Goal: Task Accomplishment & Management: Manage account settings

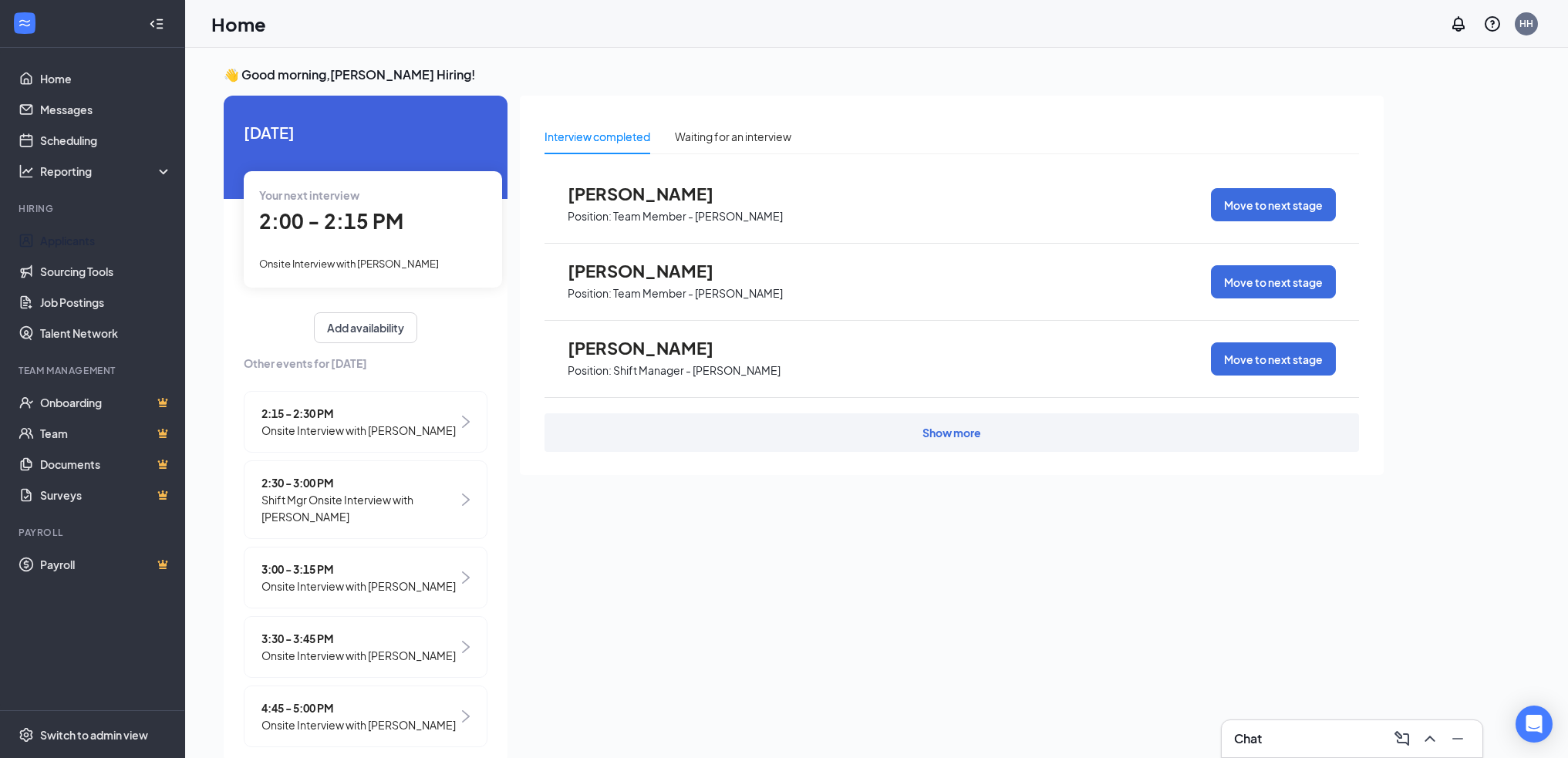
drag, startPoint x: 38, startPoint y: 248, endPoint x: 185, endPoint y: 251, distance: 147.0
click at [40, 248] on link "Applicants" at bounding box center [106, 240] width 132 height 31
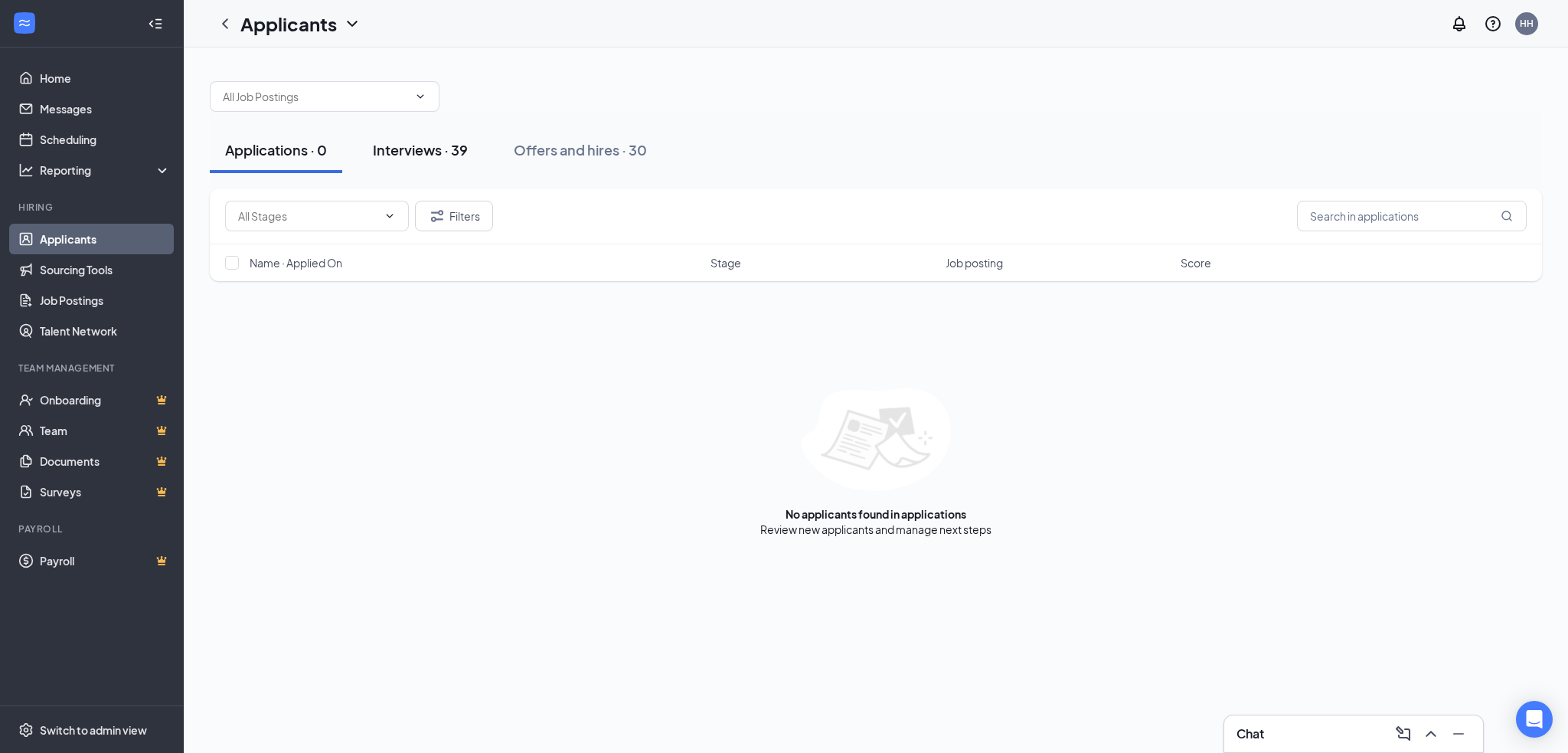
click at [431, 151] on div "Interviews · 39" at bounding box center [420, 150] width 95 height 19
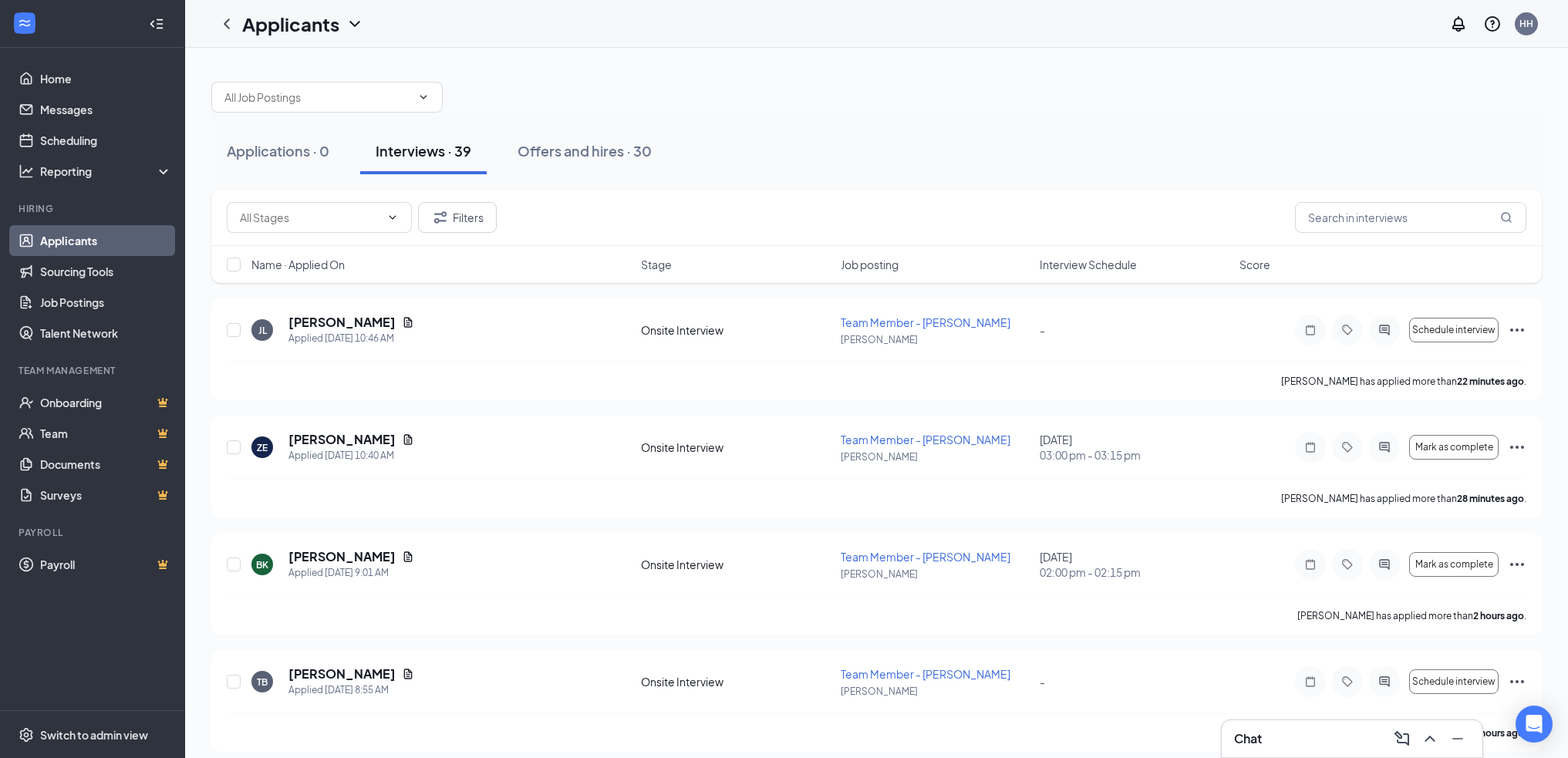
click at [1066, 271] on div "Name · Applied On Stage Job posting Interview Schedule Score" at bounding box center [877, 264] width 1331 height 37
click at [1067, 266] on span "Interview Schedule" at bounding box center [1088, 264] width 98 height 16
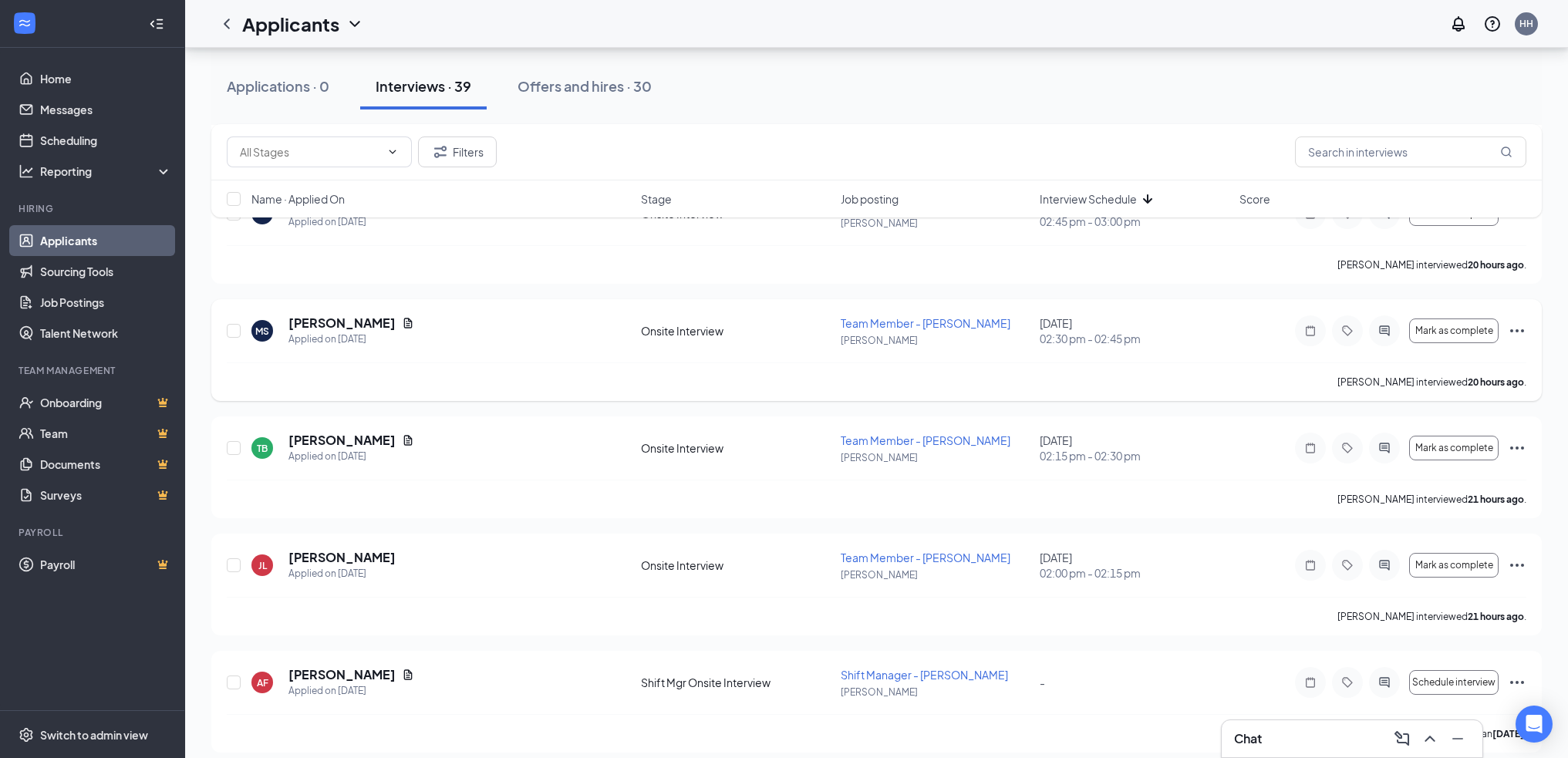
scroll to position [2931, 0]
click at [1514, 565] on icon "Ellipses" at bounding box center [1517, 565] width 14 height 4
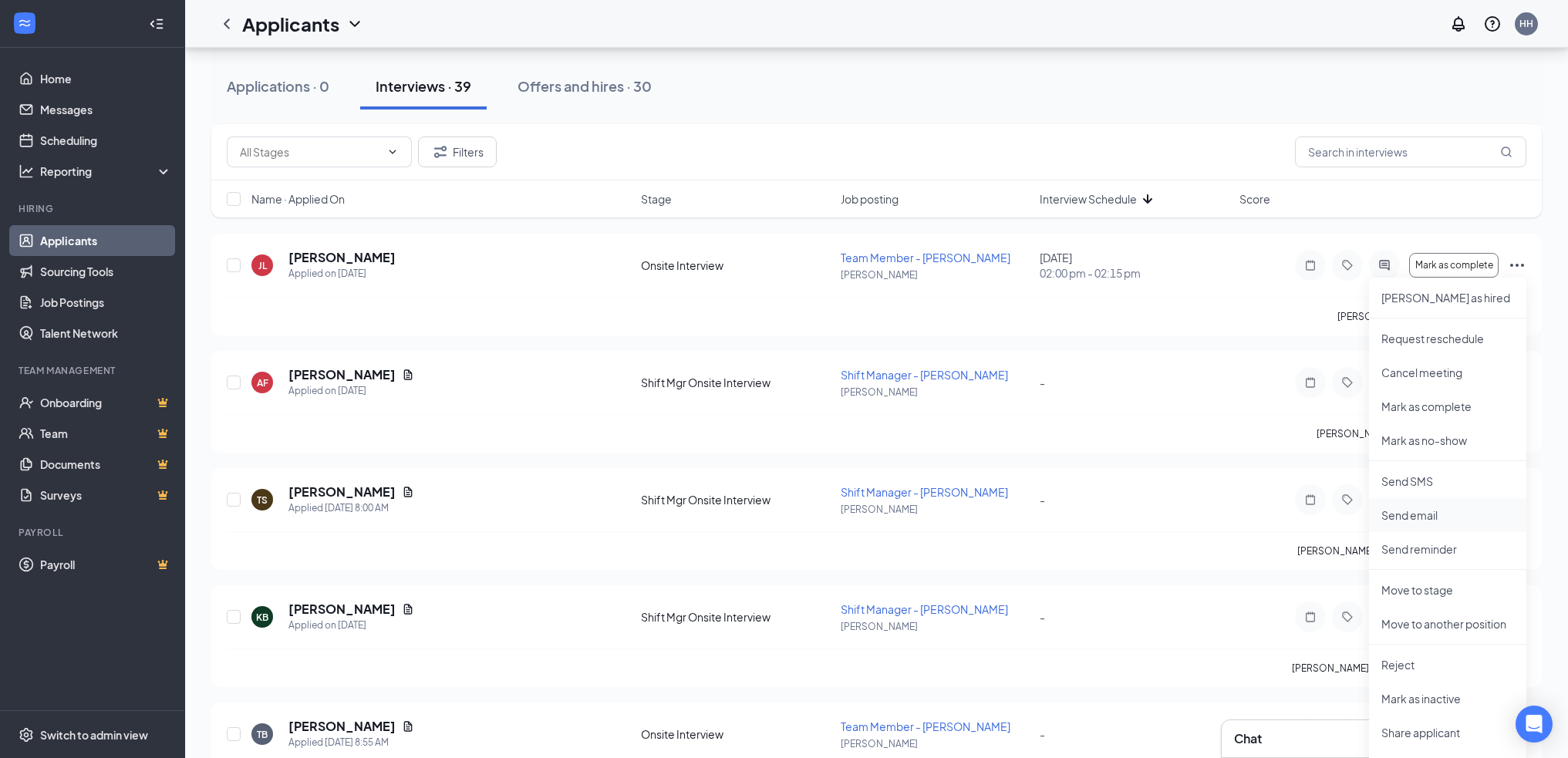
scroll to position [3239, 0]
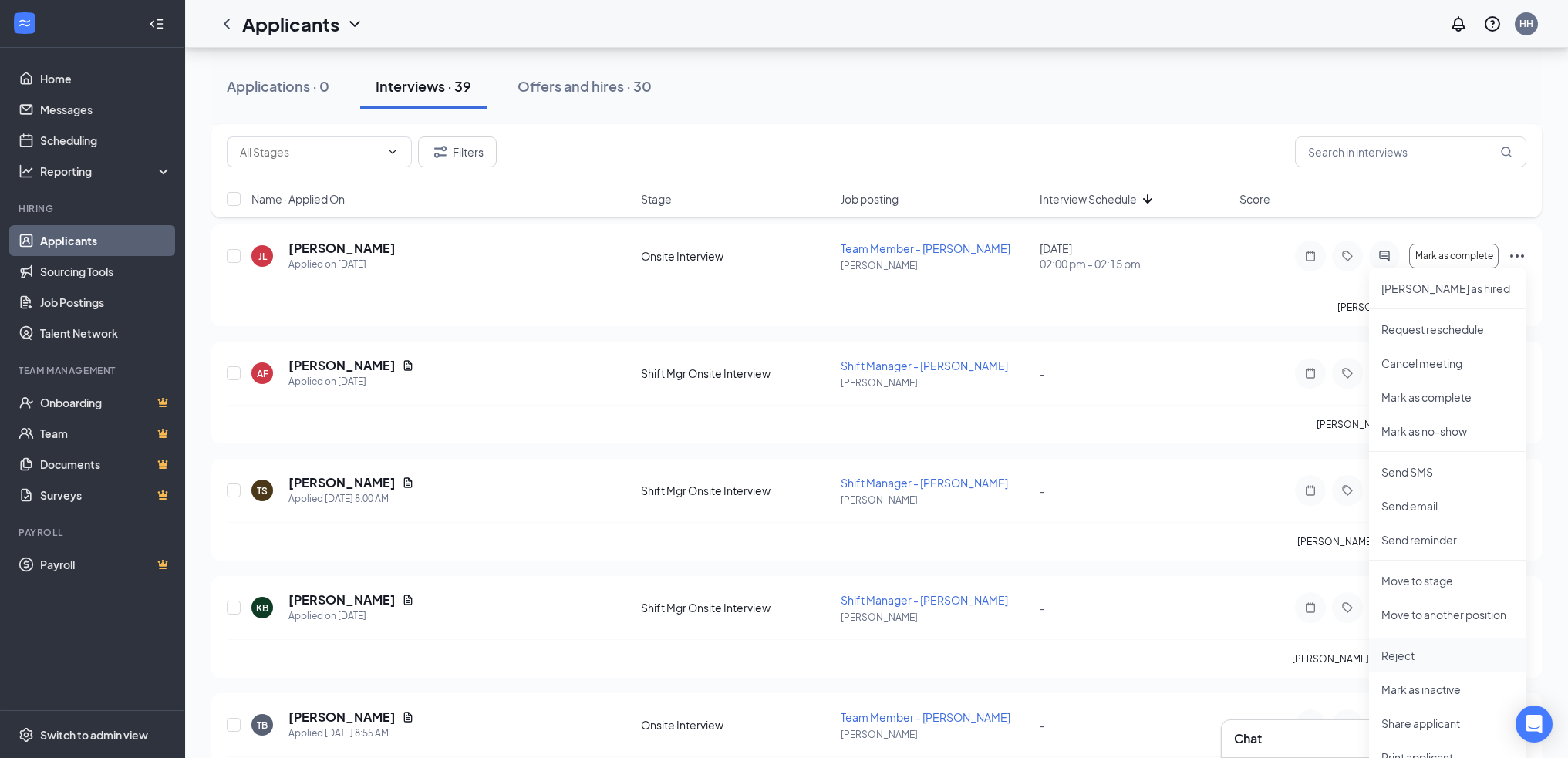
click at [1408, 655] on p "Reject" at bounding box center [1448, 656] width 133 height 16
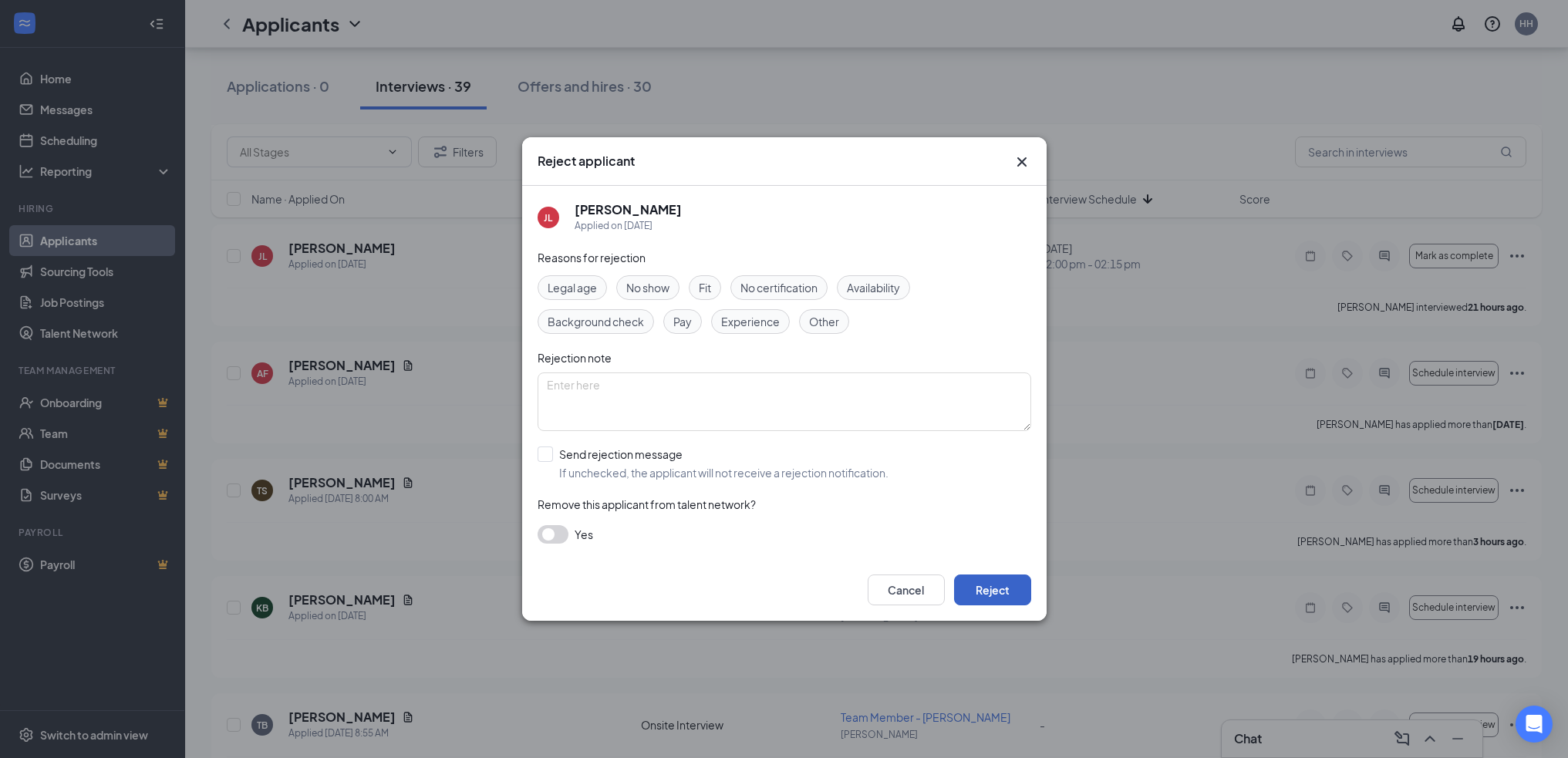
click at [1009, 594] on button "Reject" at bounding box center [993, 589] width 77 height 31
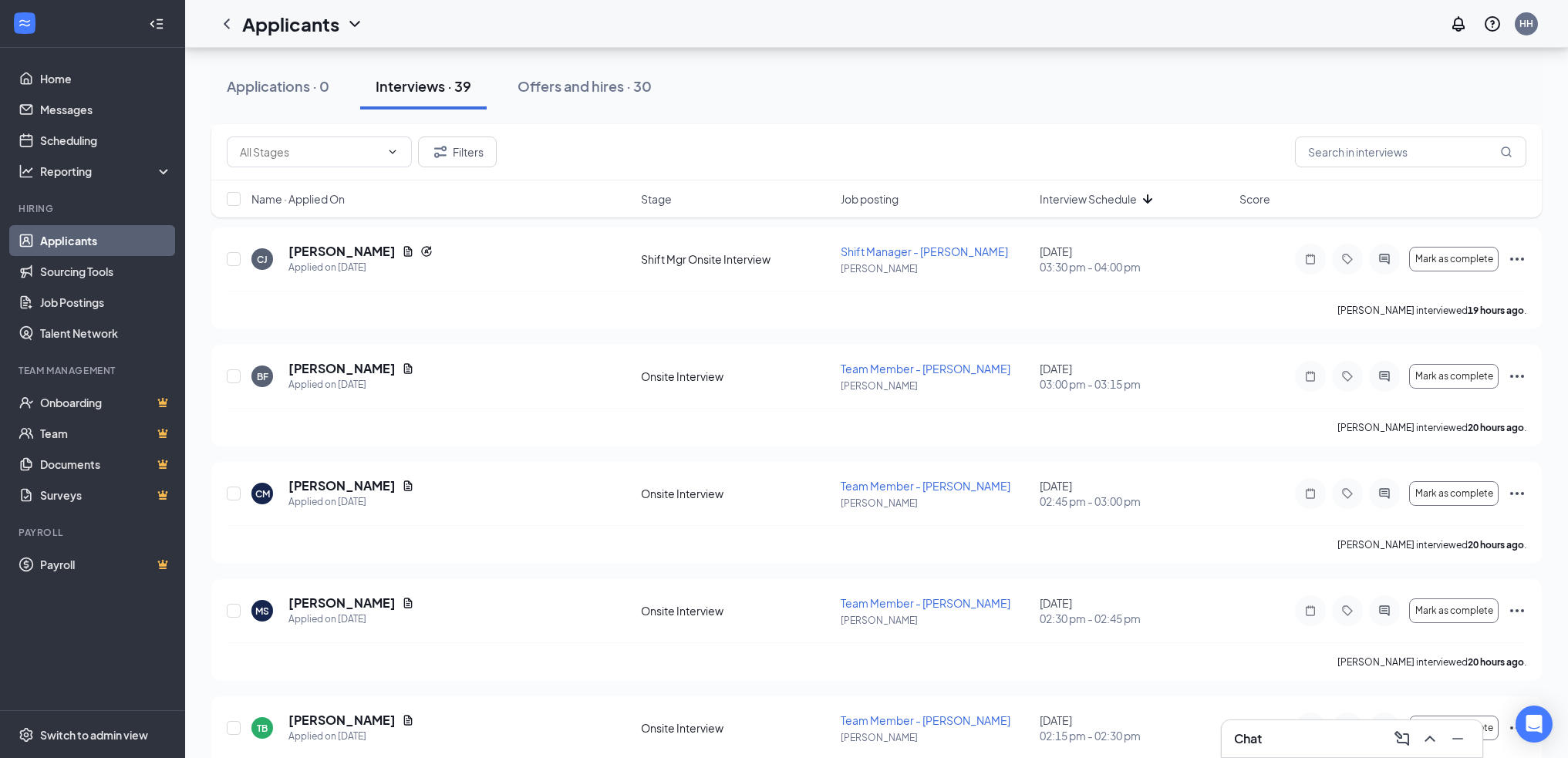
scroll to position [2623, 0]
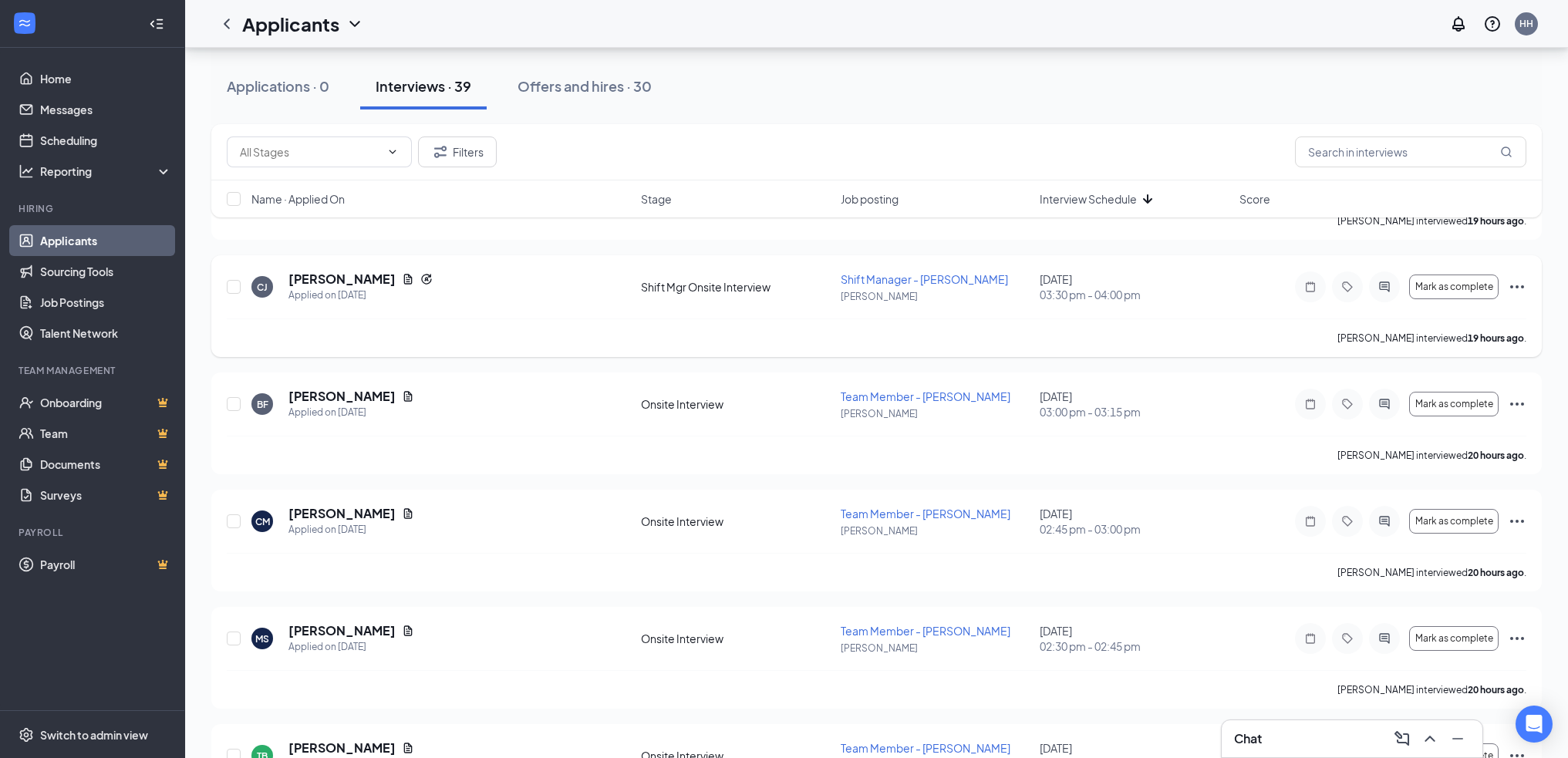
click at [1514, 283] on icon "Ellipses" at bounding box center [1517, 286] width 18 height 18
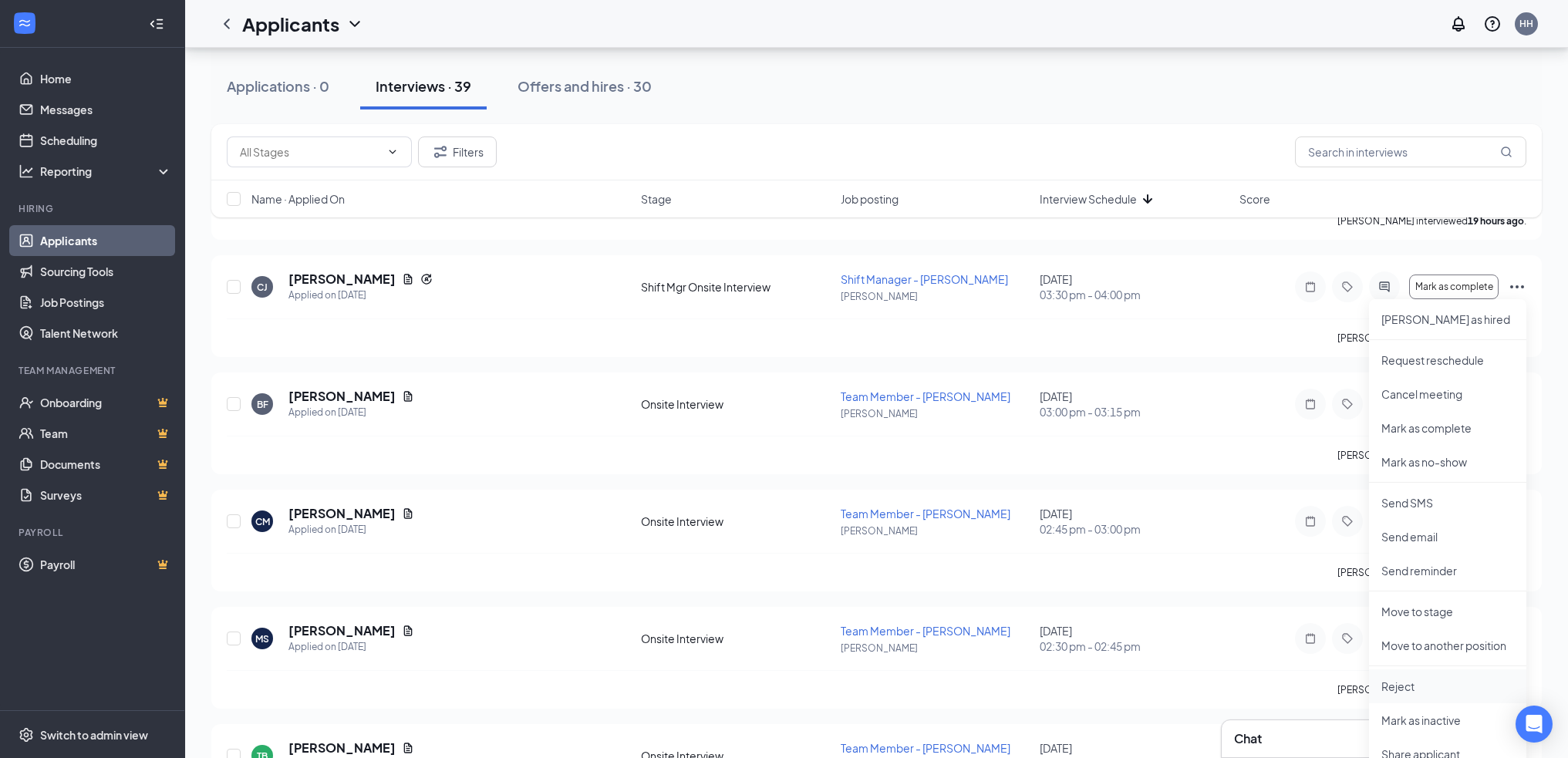
click at [1413, 687] on p "Reject" at bounding box center [1448, 687] width 133 height 16
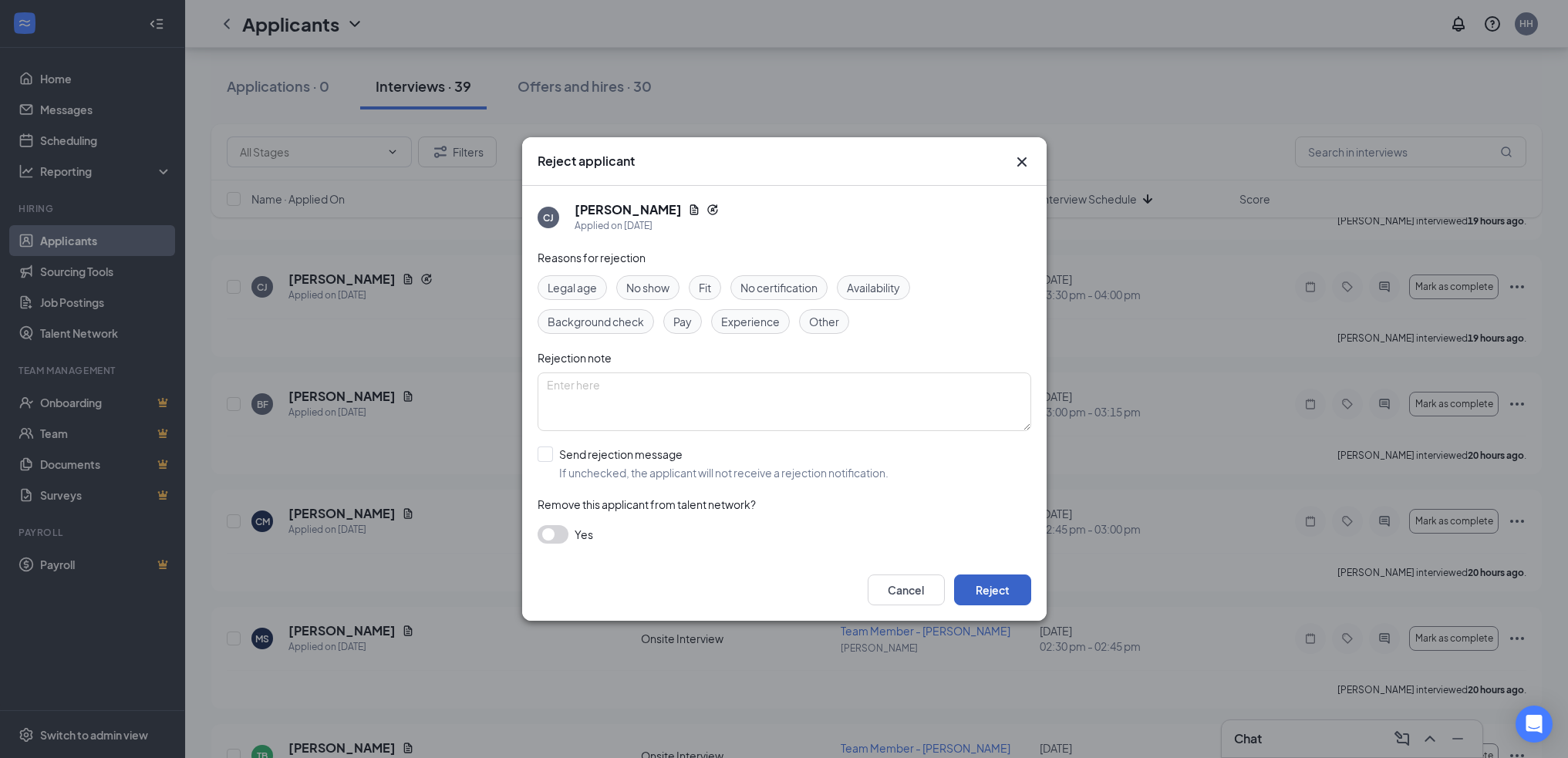
click at [999, 588] on button "Reject" at bounding box center [993, 589] width 77 height 31
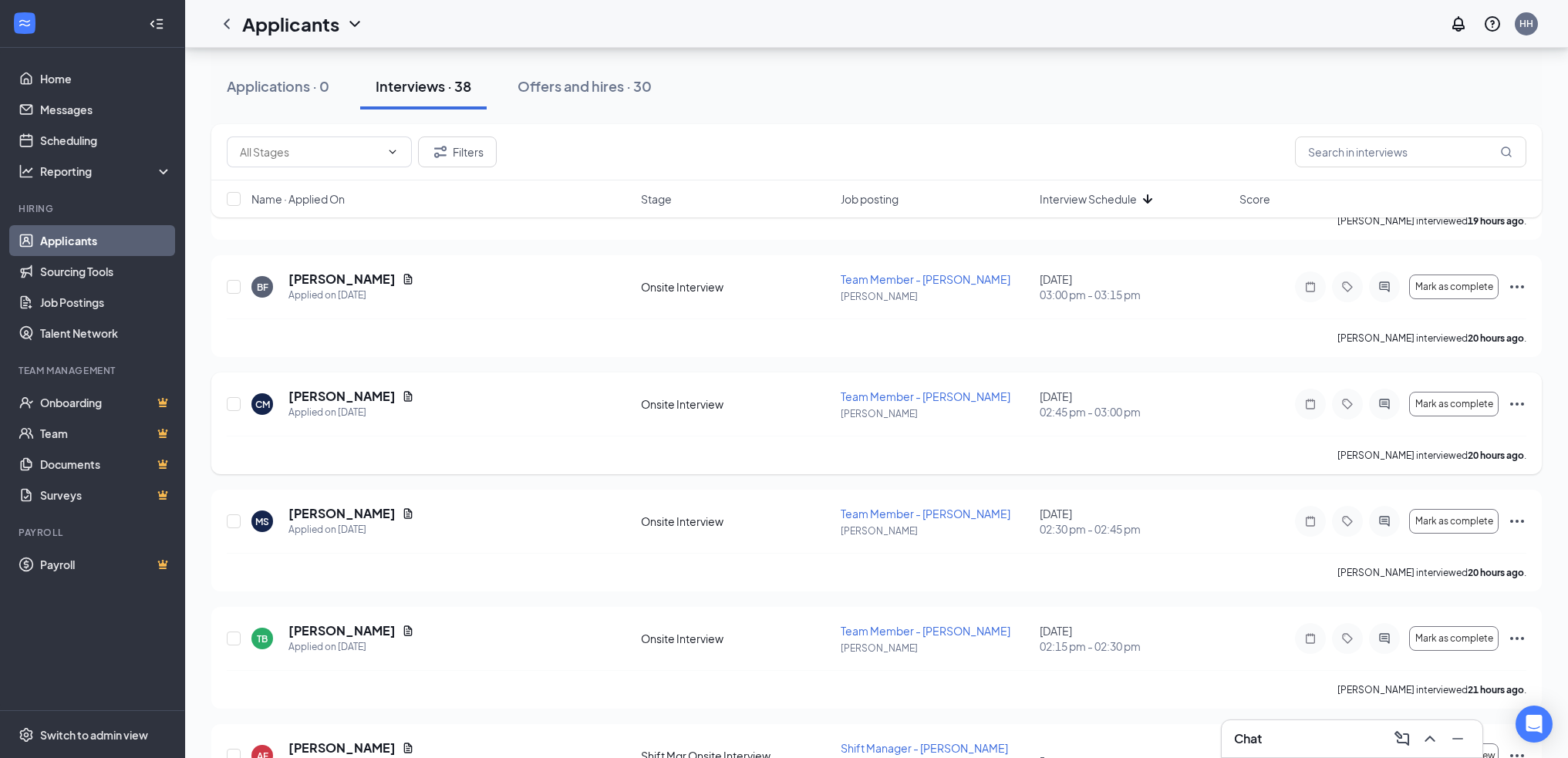
click at [1520, 407] on icon "Ellipses" at bounding box center [1517, 404] width 18 height 18
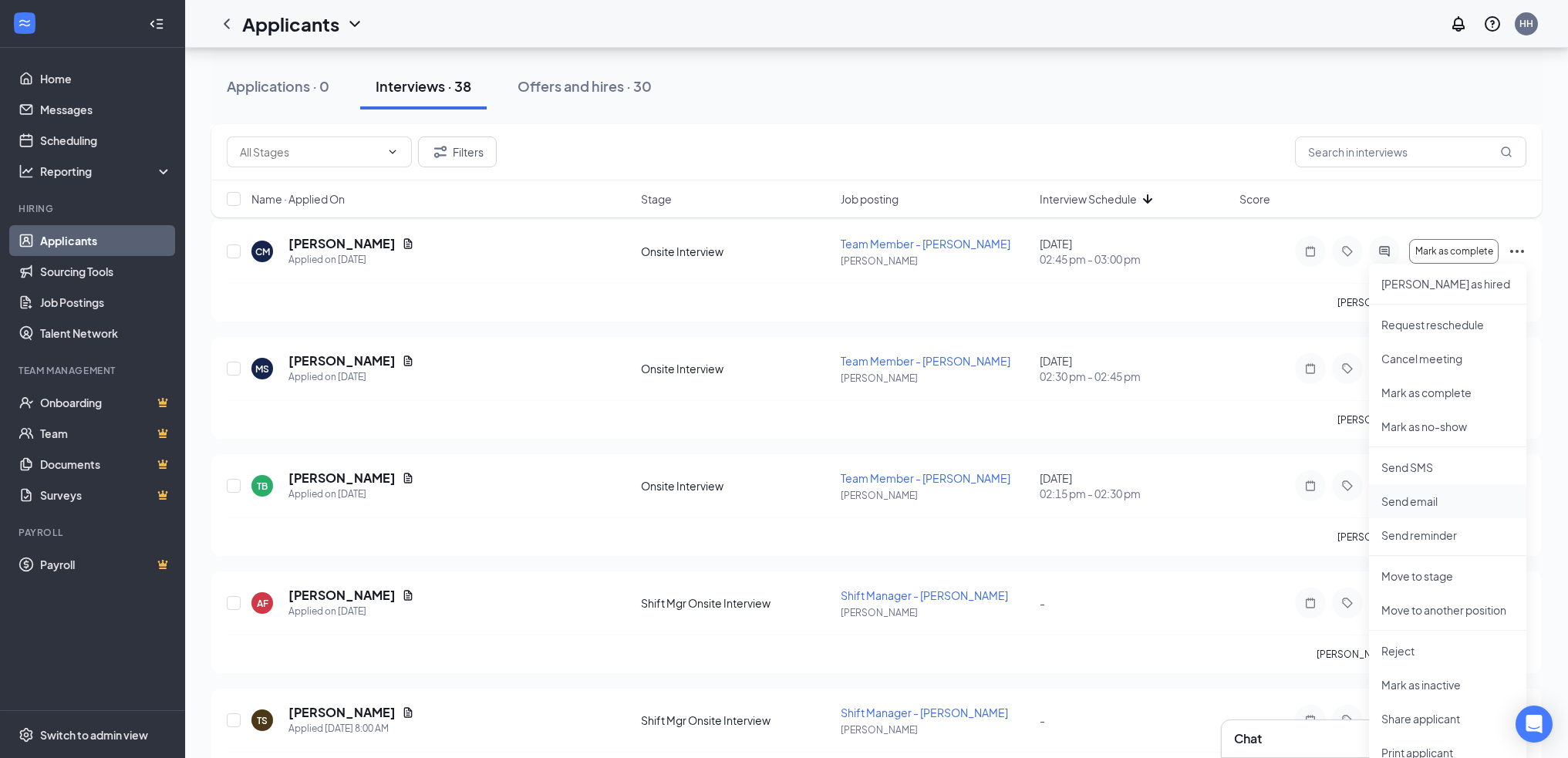
scroll to position [2776, 0]
click at [1413, 649] on p "Reject" at bounding box center [1448, 650] width 133 height 16
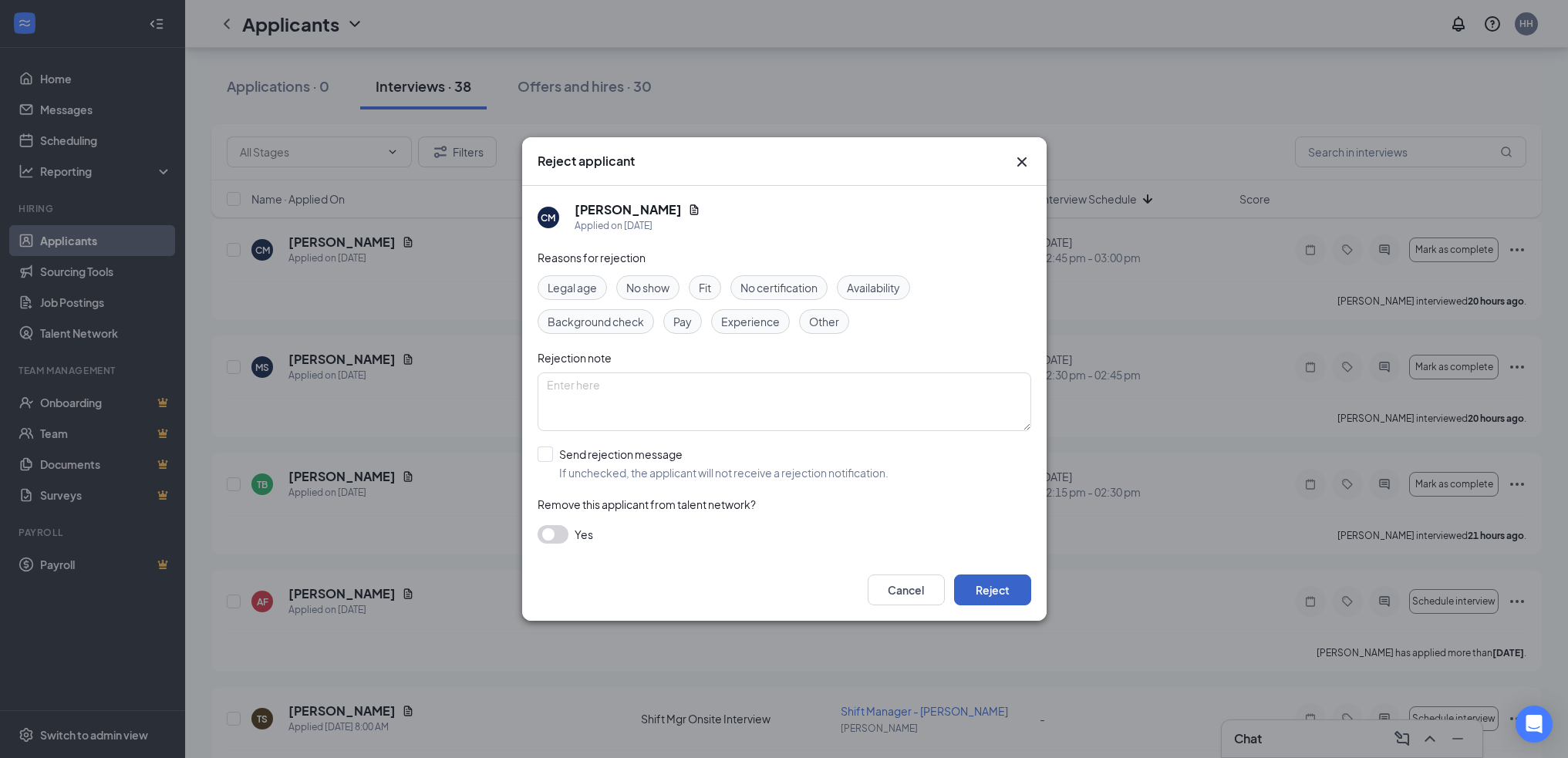
click at [976, 589] on button "Reject" at bounding box center [993, 589] width 77 height 31
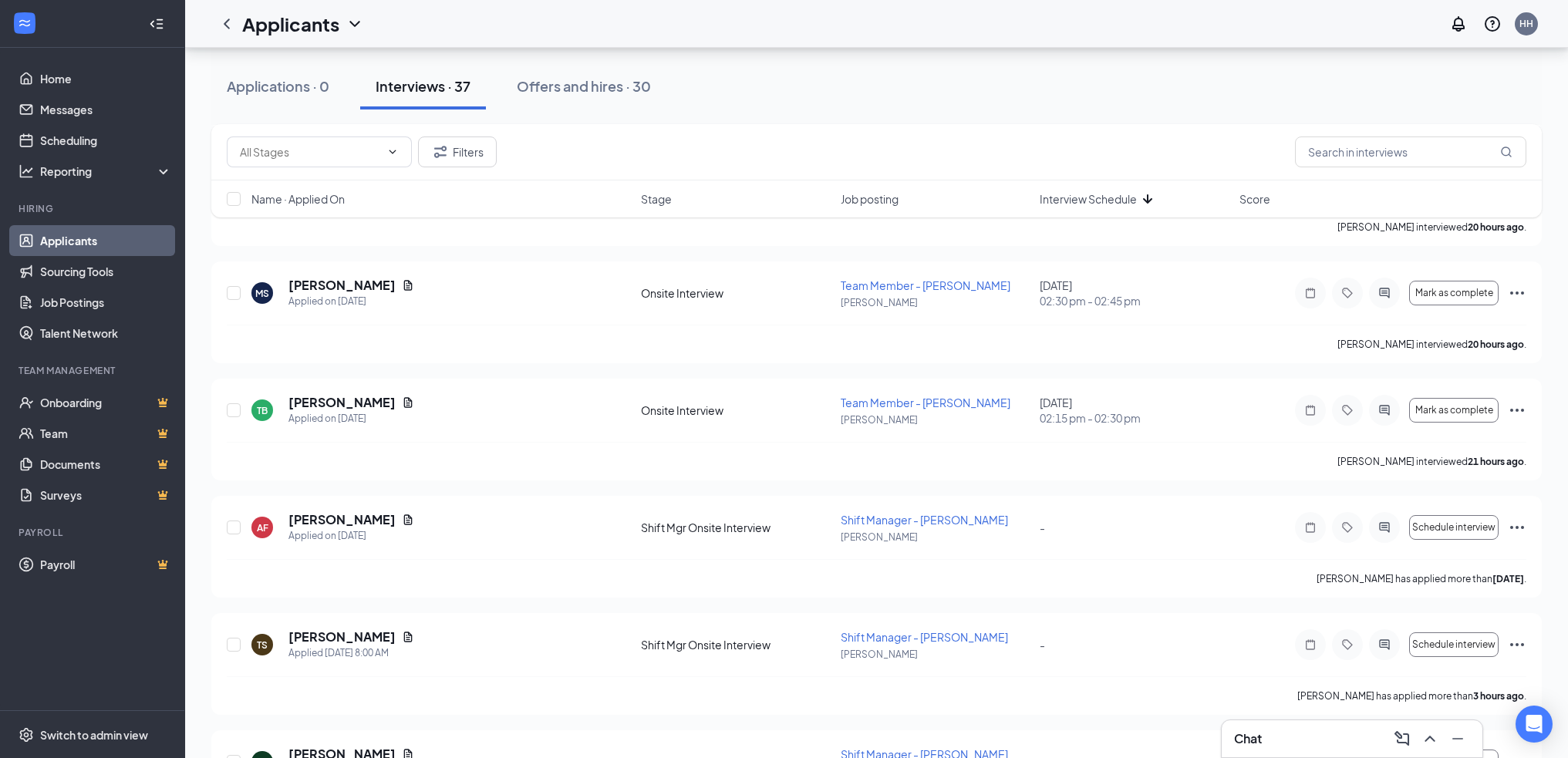
scroll to position [2699, 0]
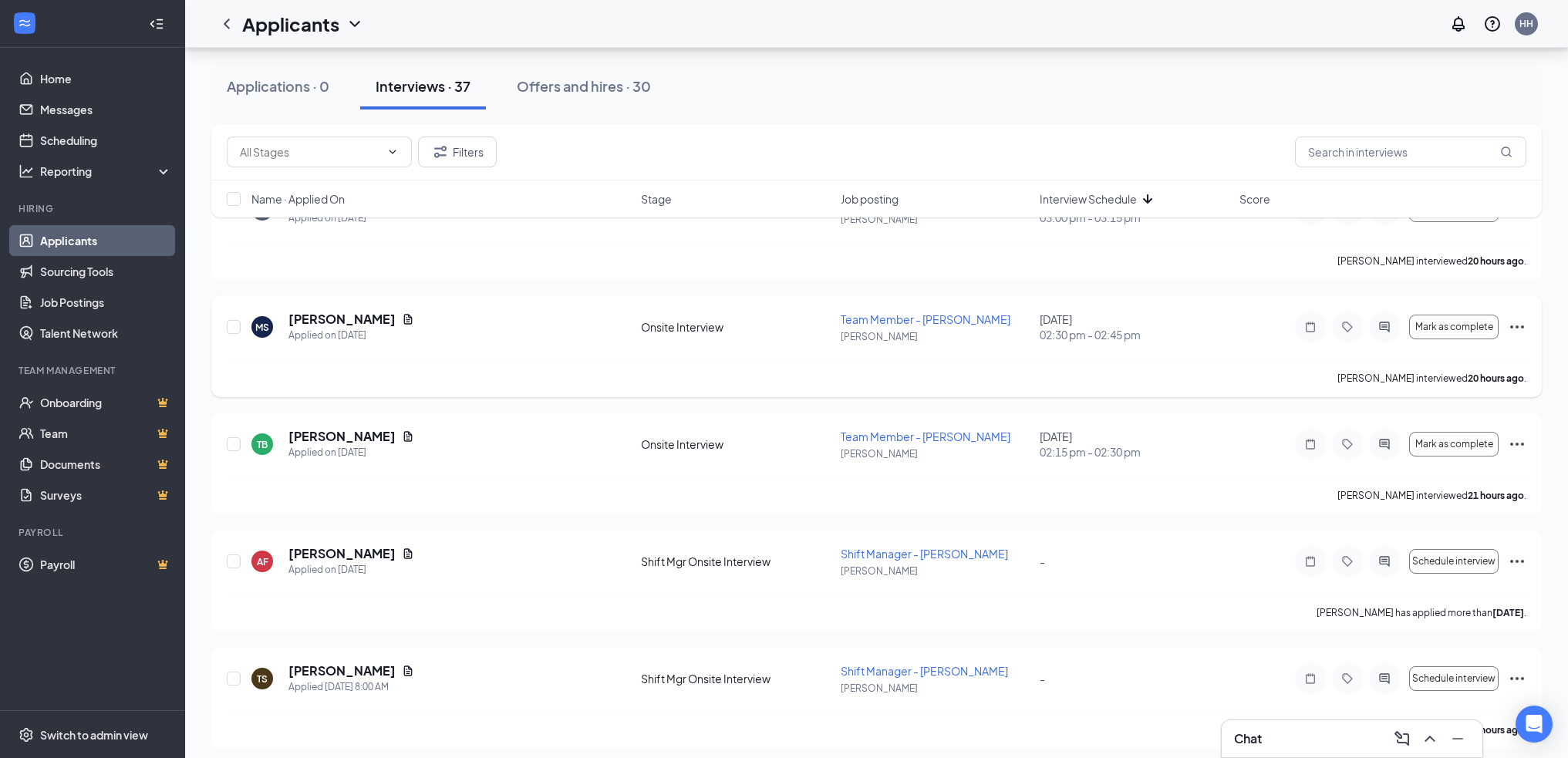
click at [1516, 325] on icon "Ellipses" at bounding box center [1517, 327] width 18 height 18
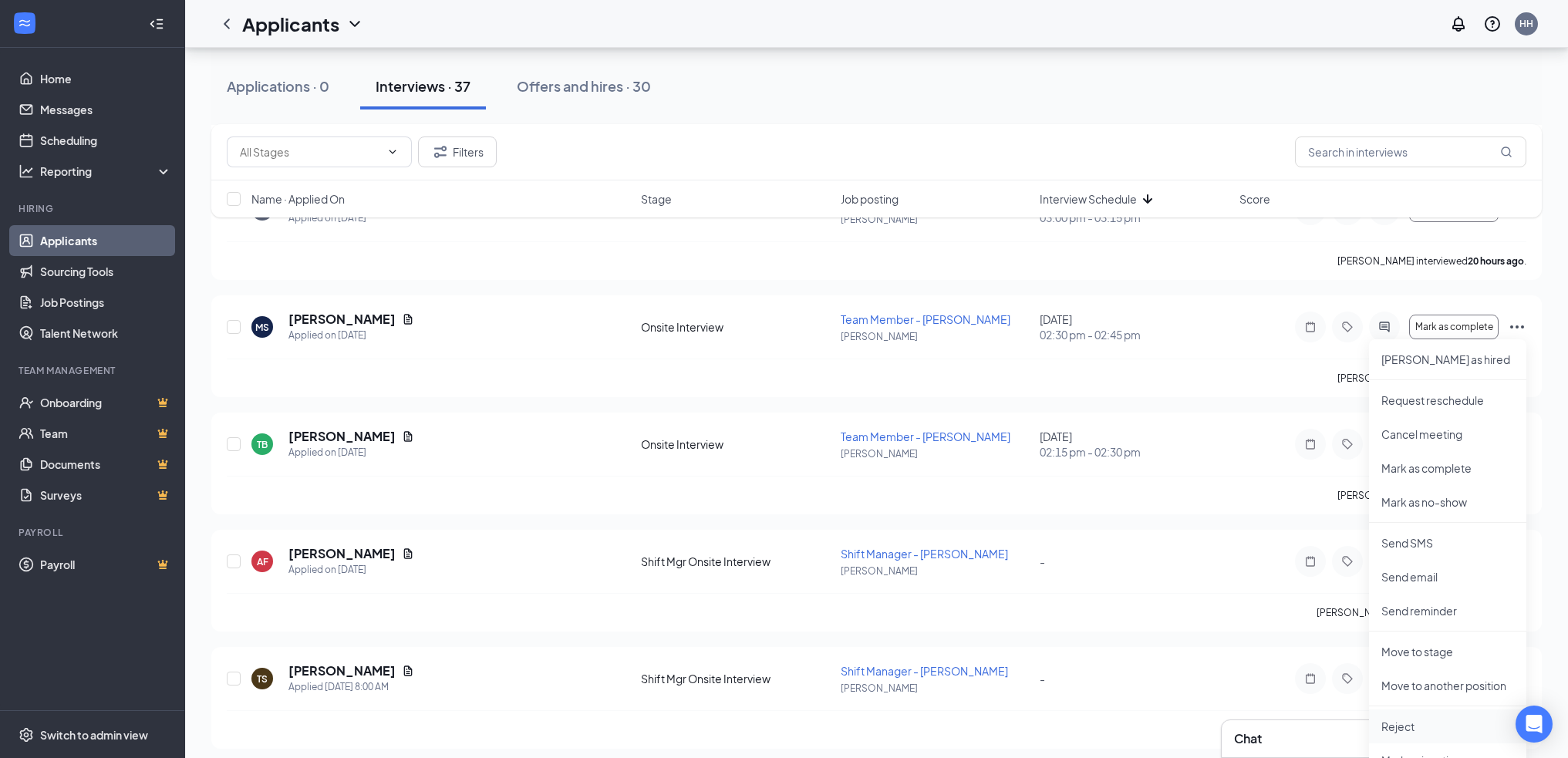
click at [1419, 727] on p "Reject" at bounding box center [1448, 726] width 133 height 16
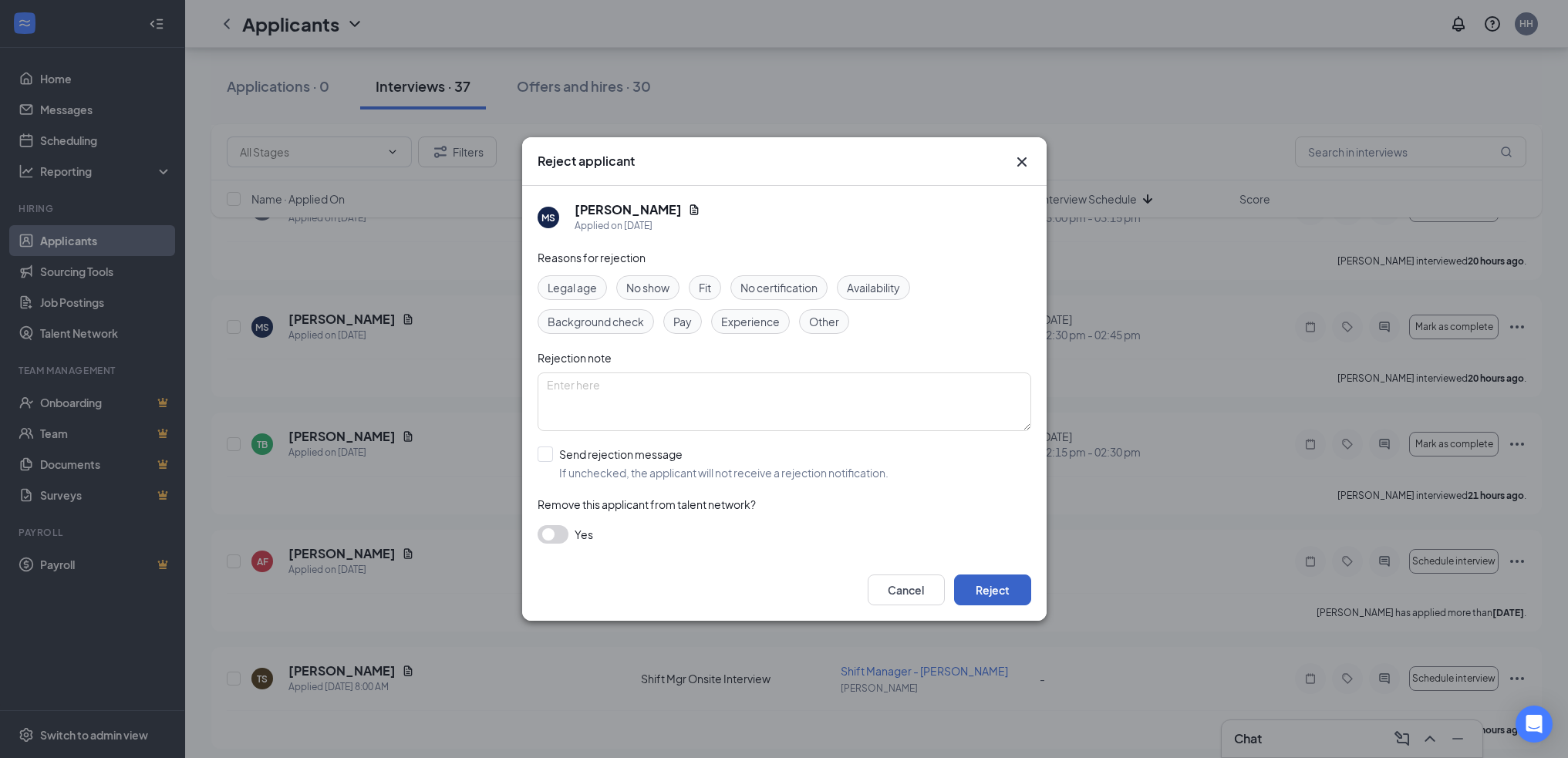
click at [1004, 590] on button "Reject" at bounding box center [993, 589] width 77 height 31
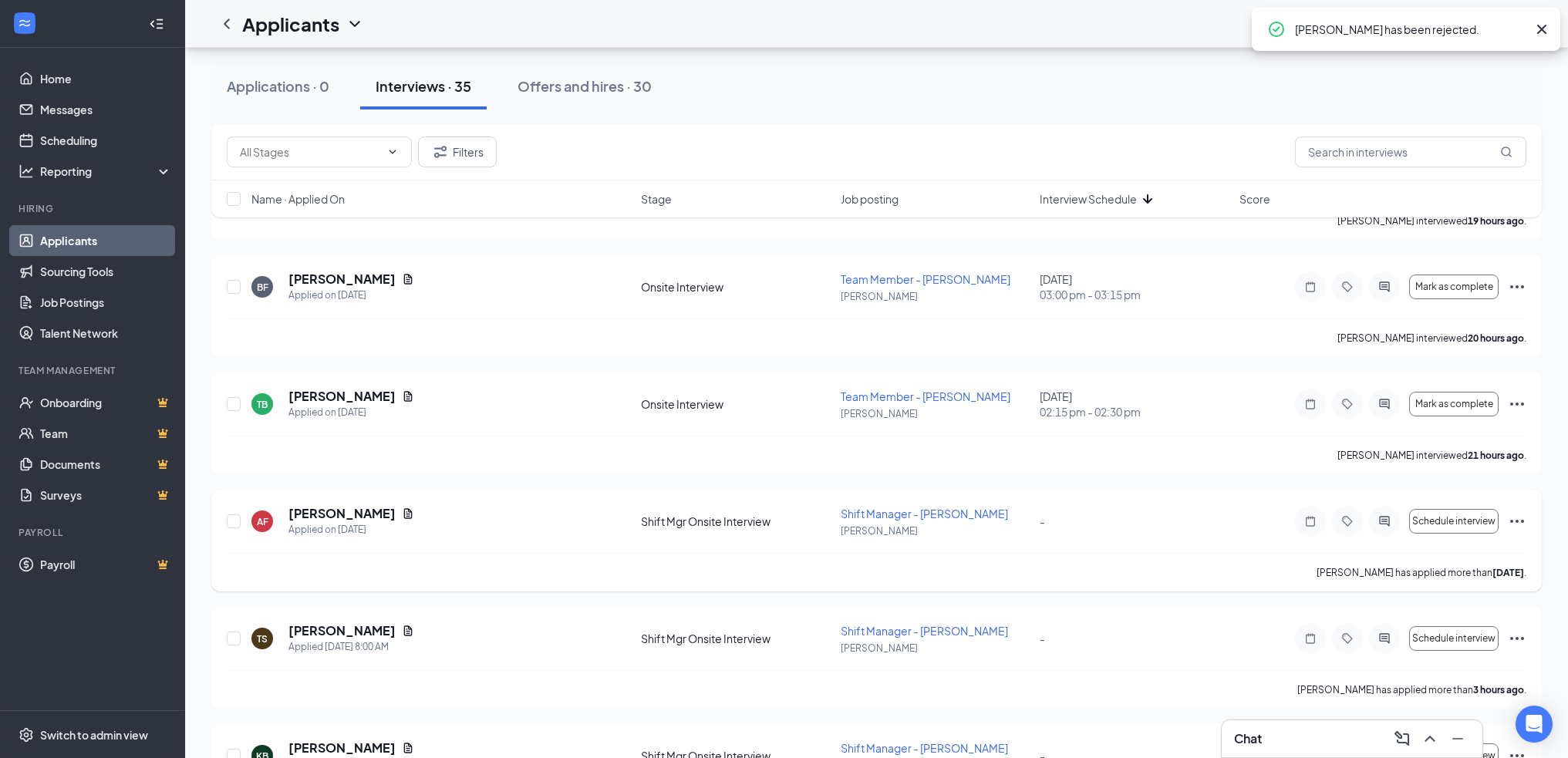
scroll to position [2545, 0]
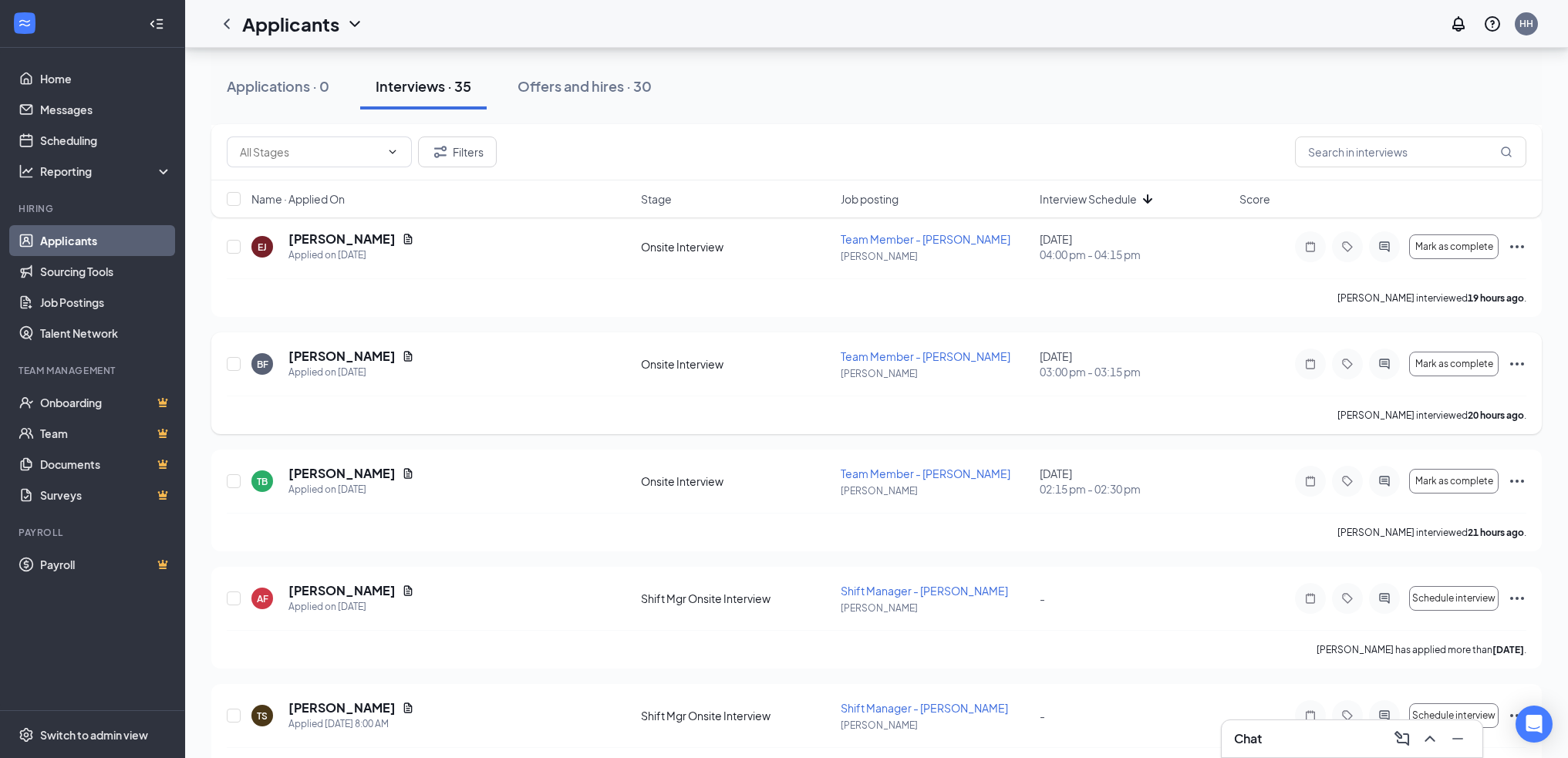
click at [1522, 360] on icon "Ellipses" at bounding box center [1517, 364] width 18 height 18
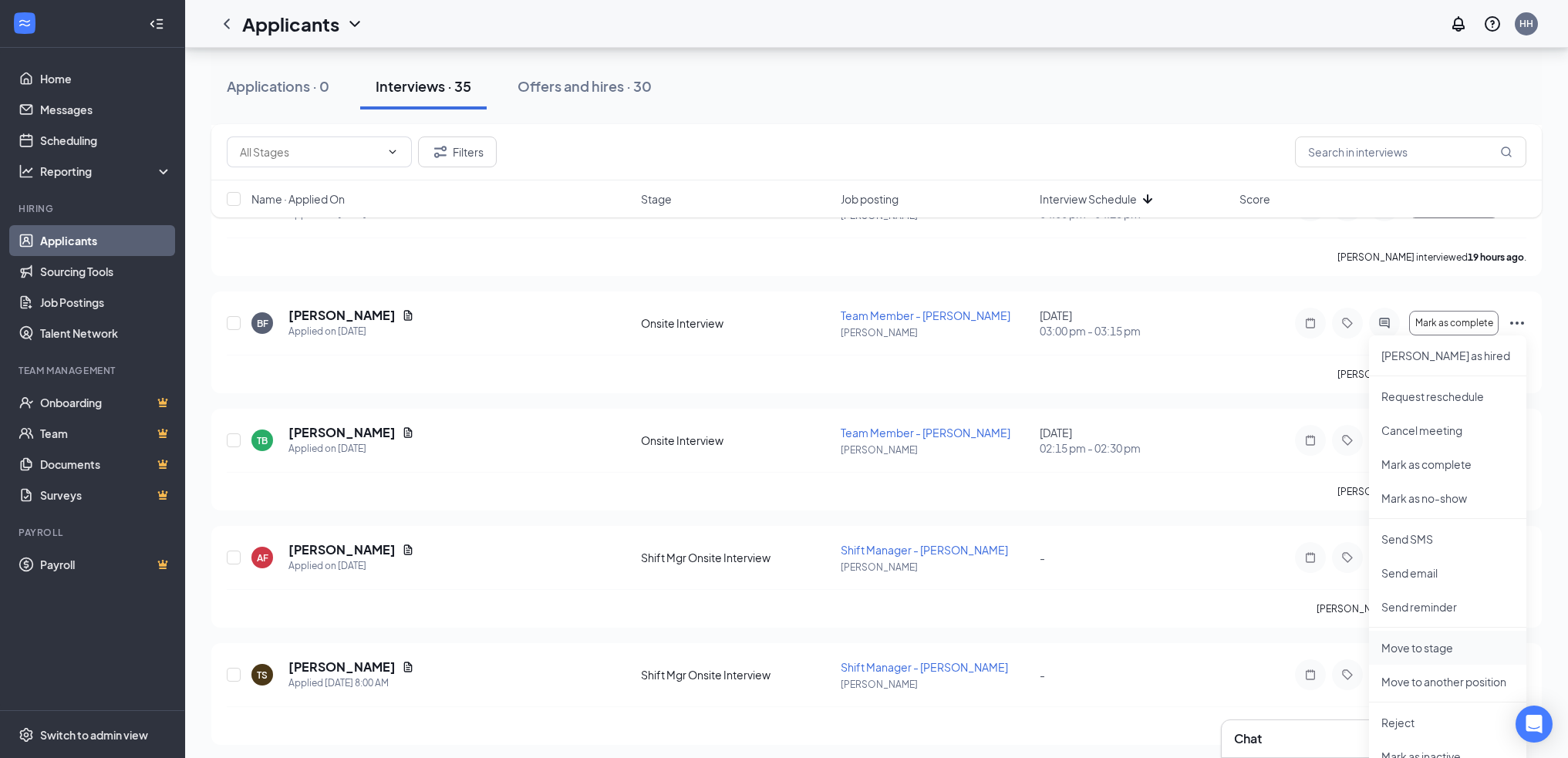
scroll to position [2623, 0]
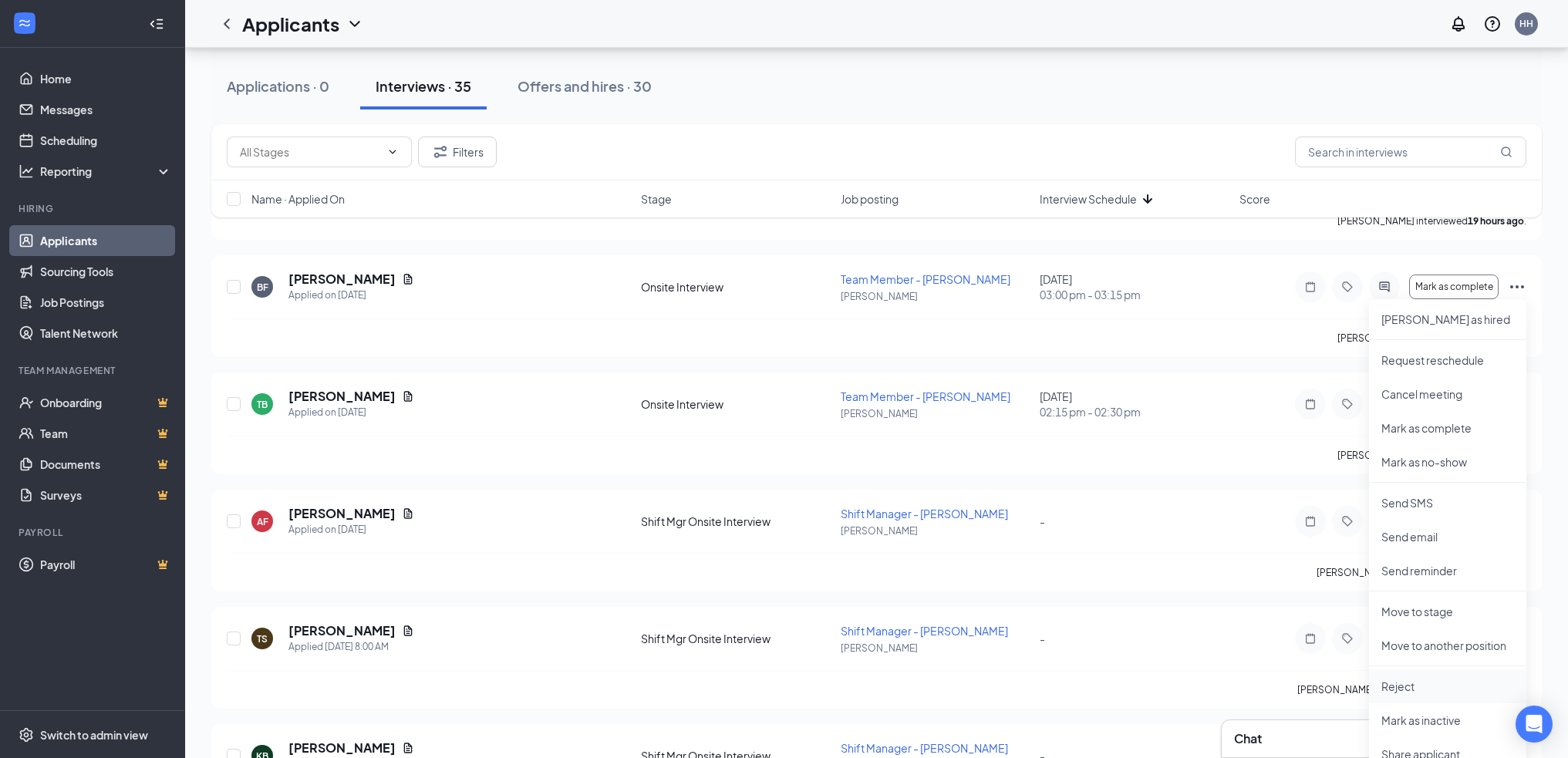
click at [1404, 682] on p "Reject" at bounding box center [1448, 687] width 133 height 16
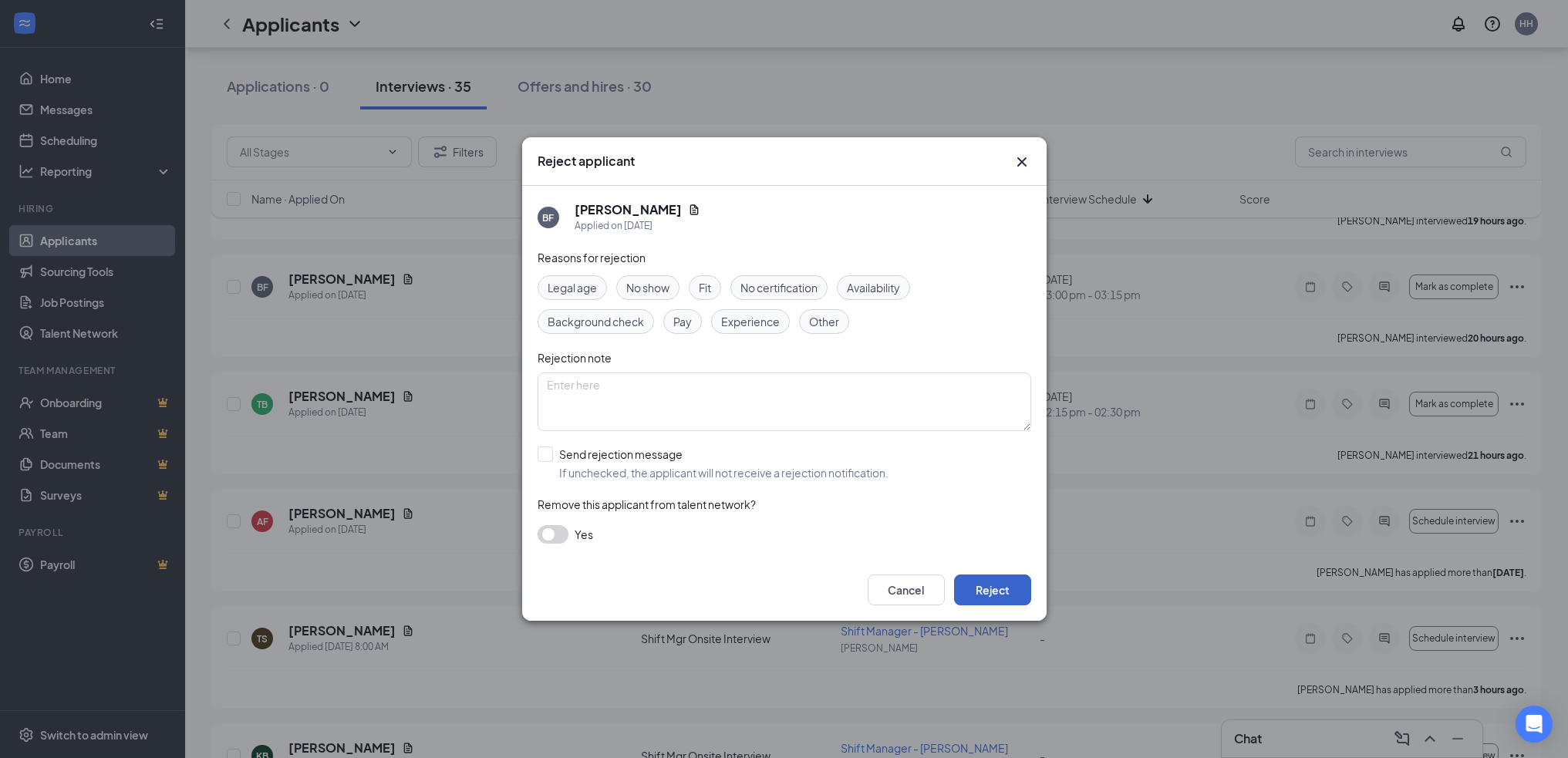
click at [975, 592] on button "Reject" at bounding box center [993, 589] width 77 height 31
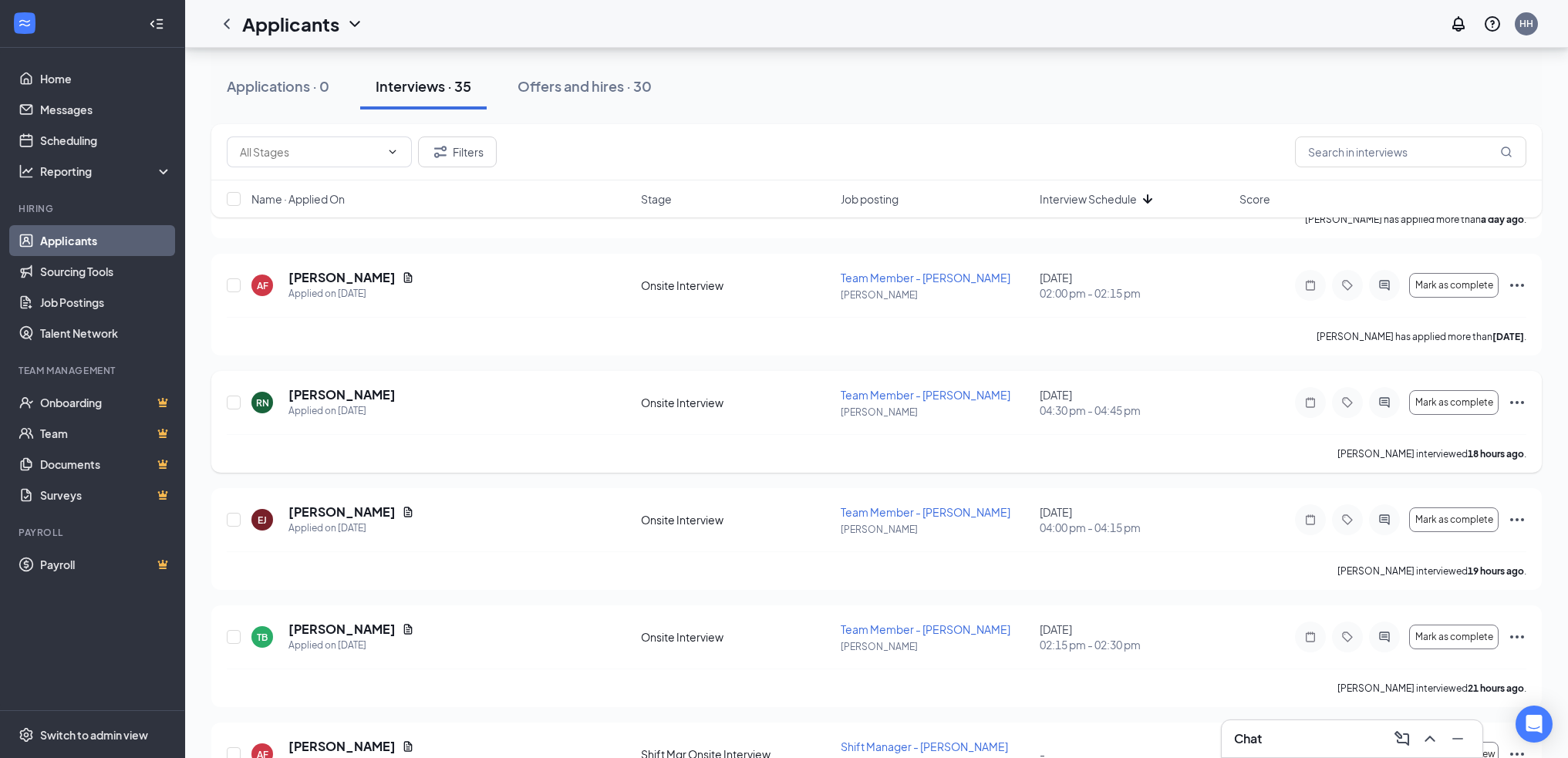
scroll to position [2237, 0]
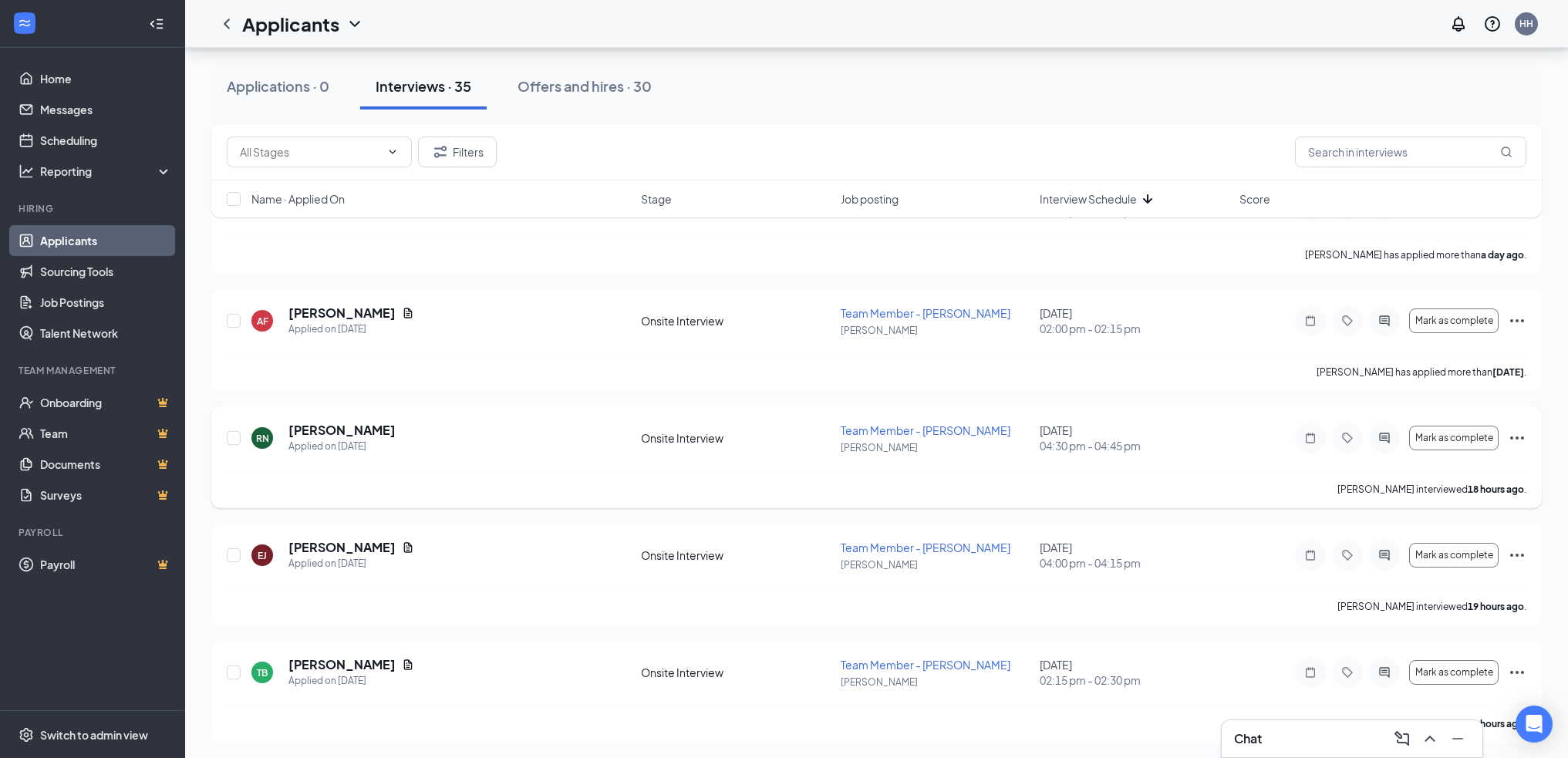
click at [1521, 438] on icon "Ellipses" at bounding box center [1517, 438] width 14 height 4
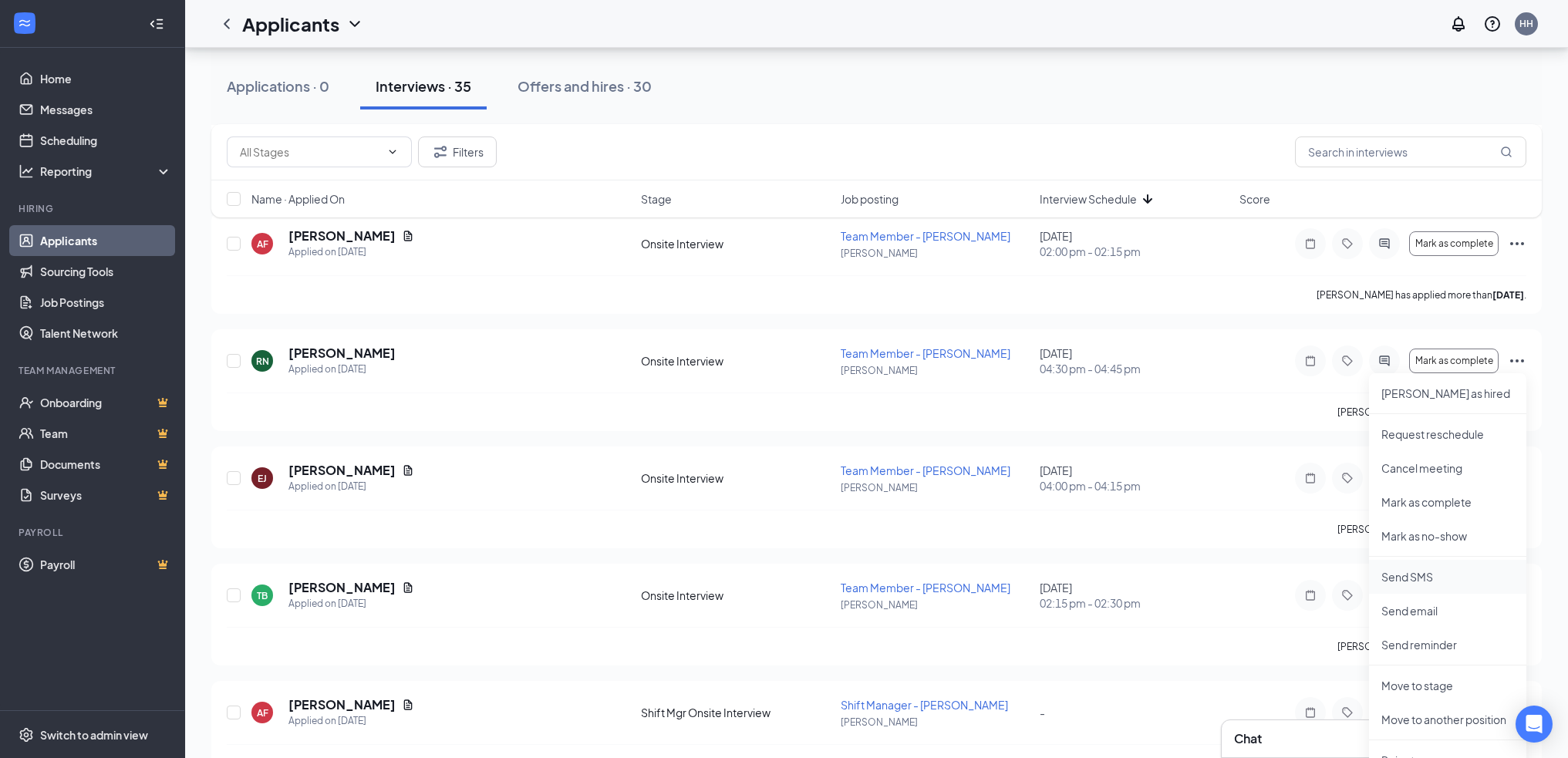
scroll to position [2391, 0]
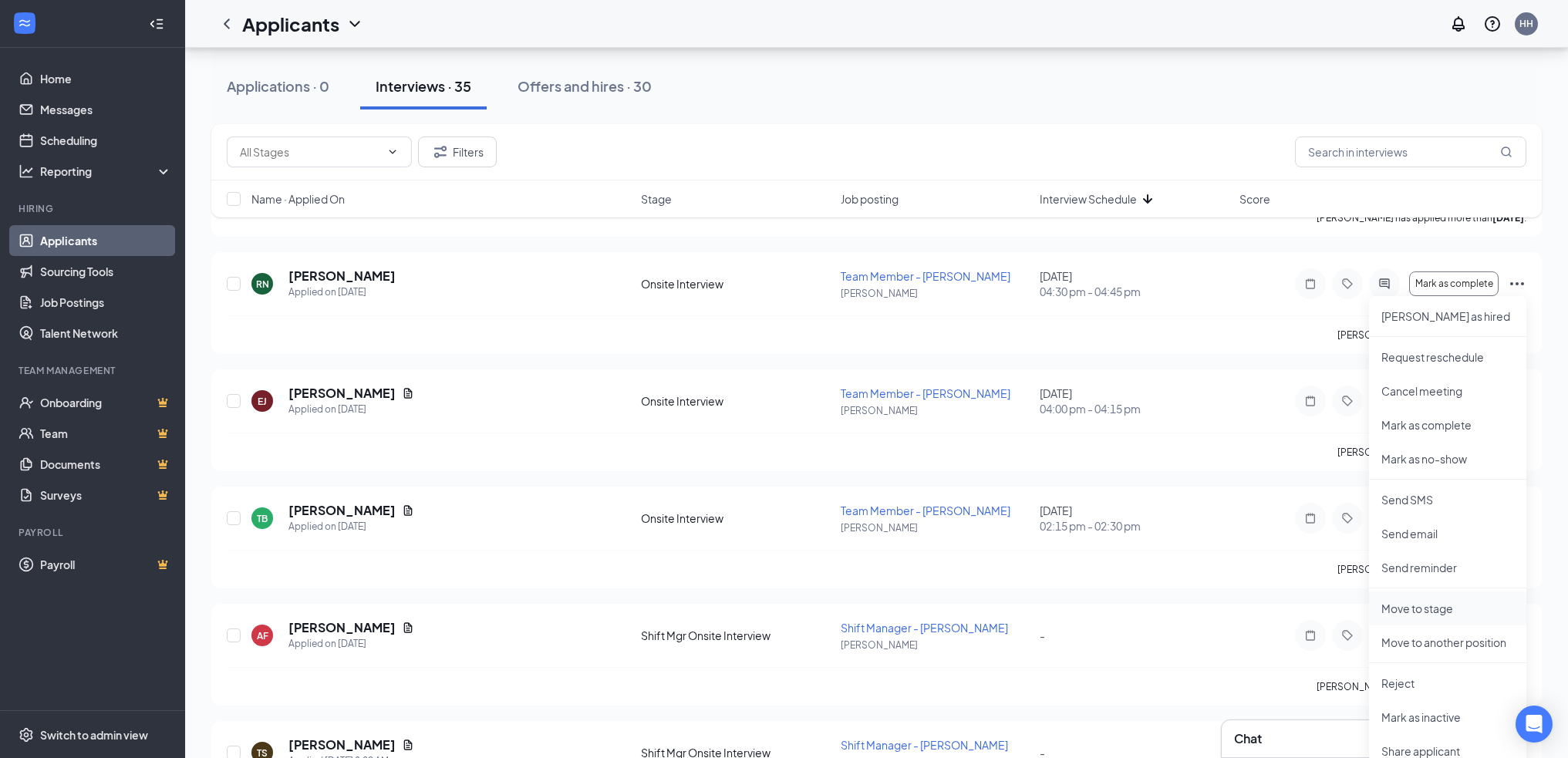
click at [1405, 613] on p "Move to stage" at bounding box center [1448, 609] width 133 height 16
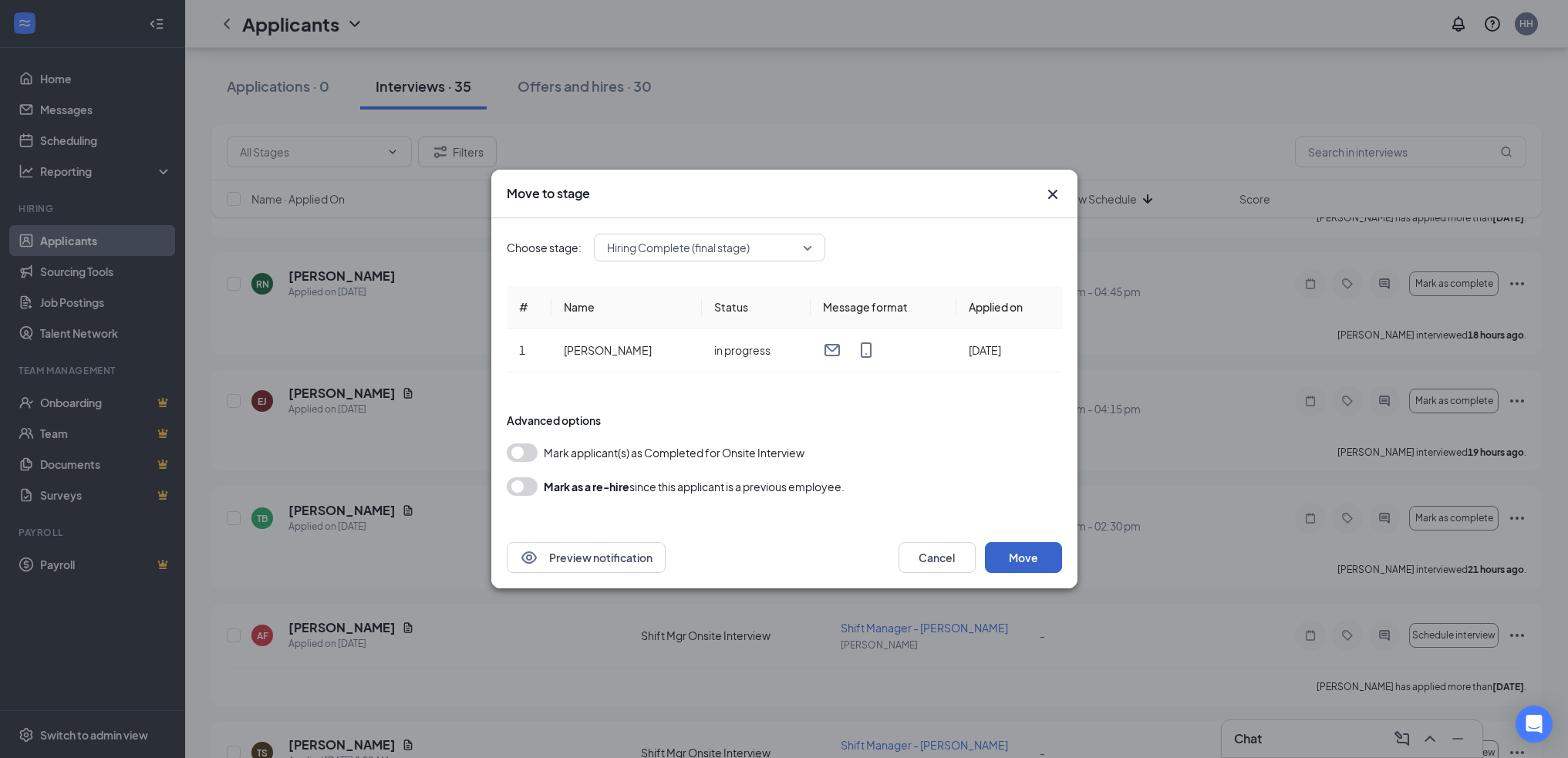
click at [1047, 563] on button "Move" at bounding box center [1023, 557] width 77 height 31
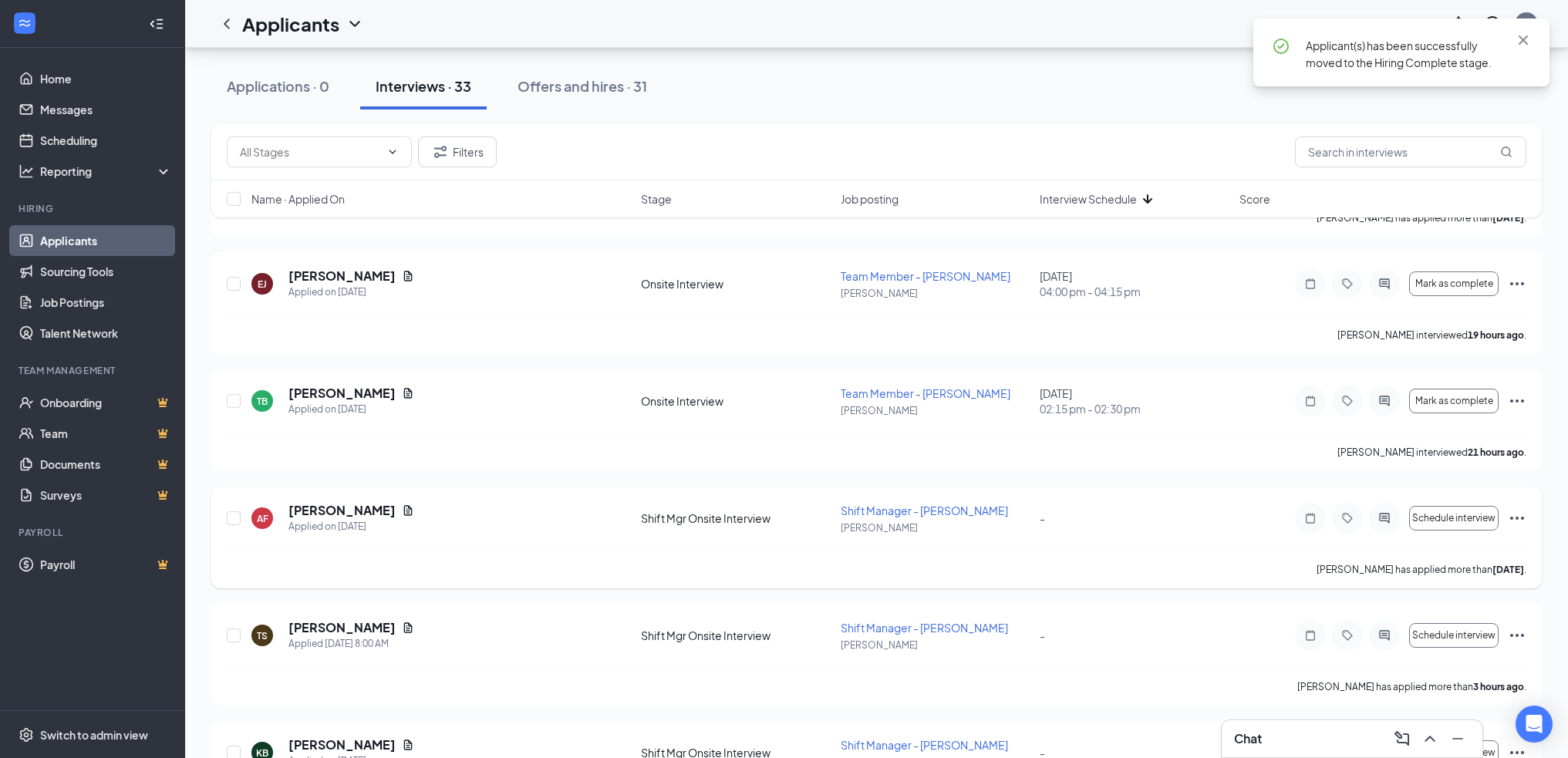
click at [1522, 523] on icon "Ellipses" at bounding box center [1517, 518] width 18 height 18
click at [1518, 406] on icon "Ellipses" at bounding box center [1517, 401] width 18 height 18
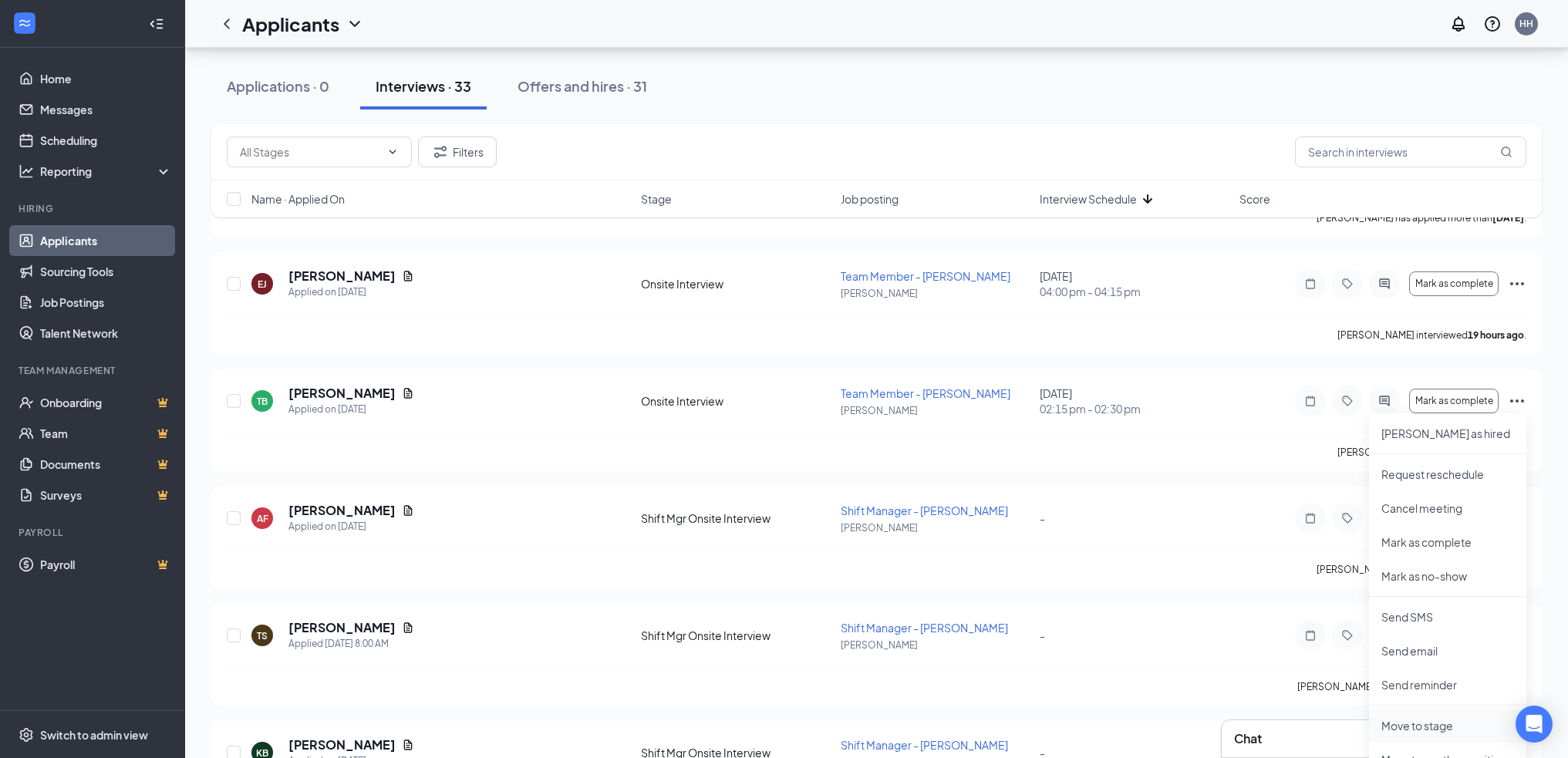
click at [1441, 724] on p "Move to stage" at bounding box center [1448, 726] width 133 height 16
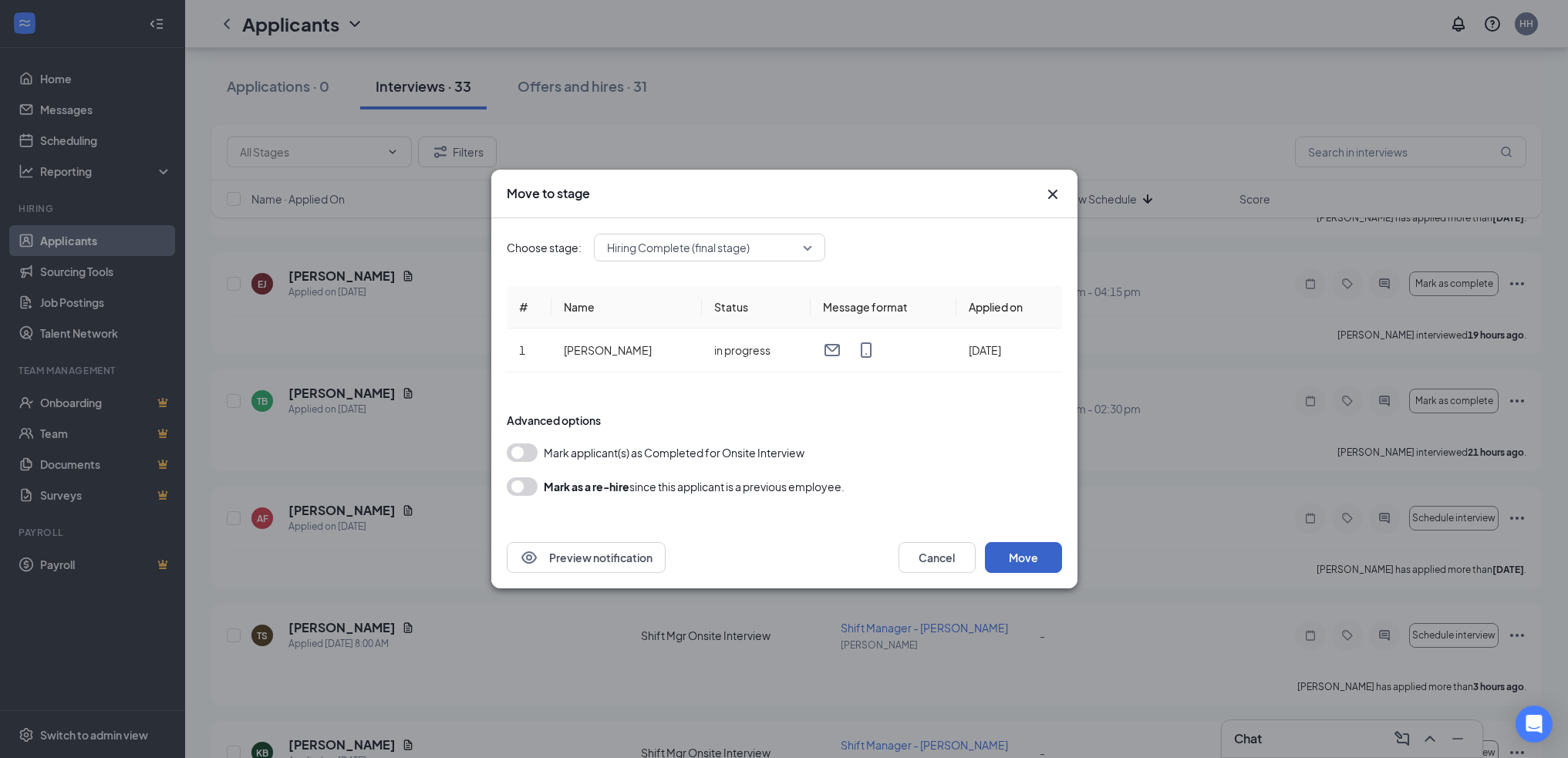
click at [1008, 552] on button "Move" at bounding box center [1023, 557] width 77 height 31
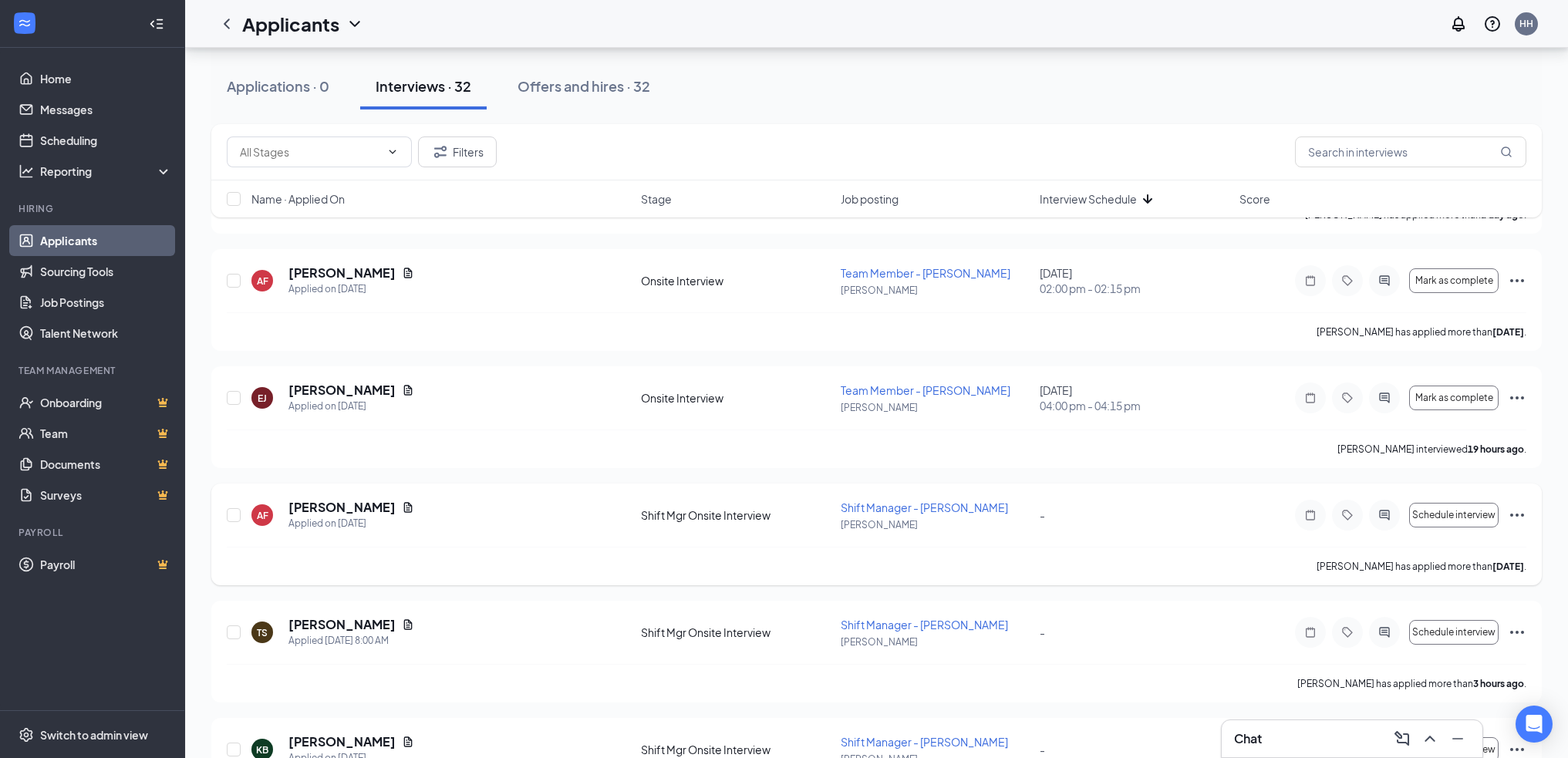
scroll to position [2237, 0]
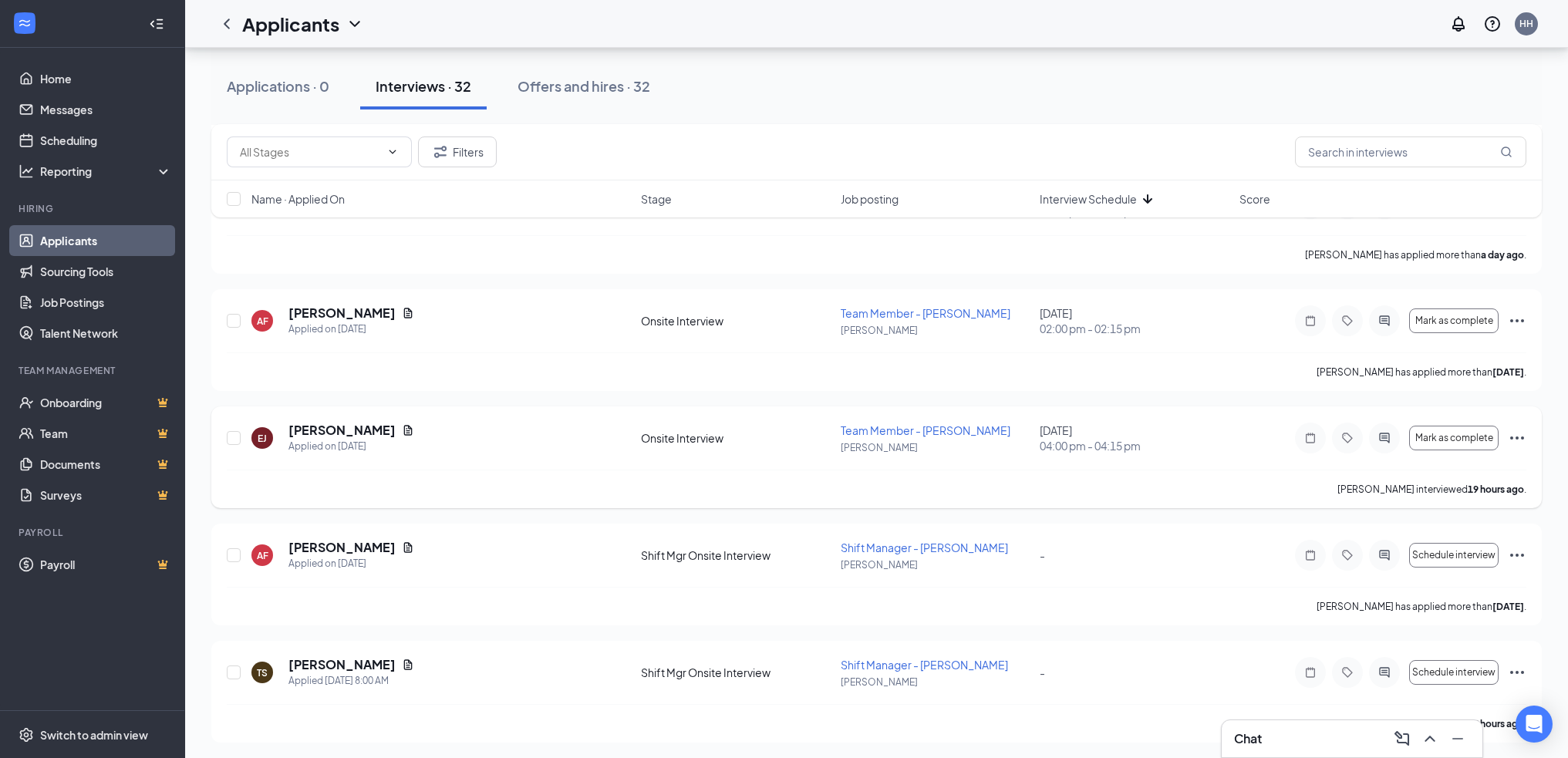
click at [1520, 439] on icon "Ellipses" at bounding box center [1517, 437] width 18 height 18
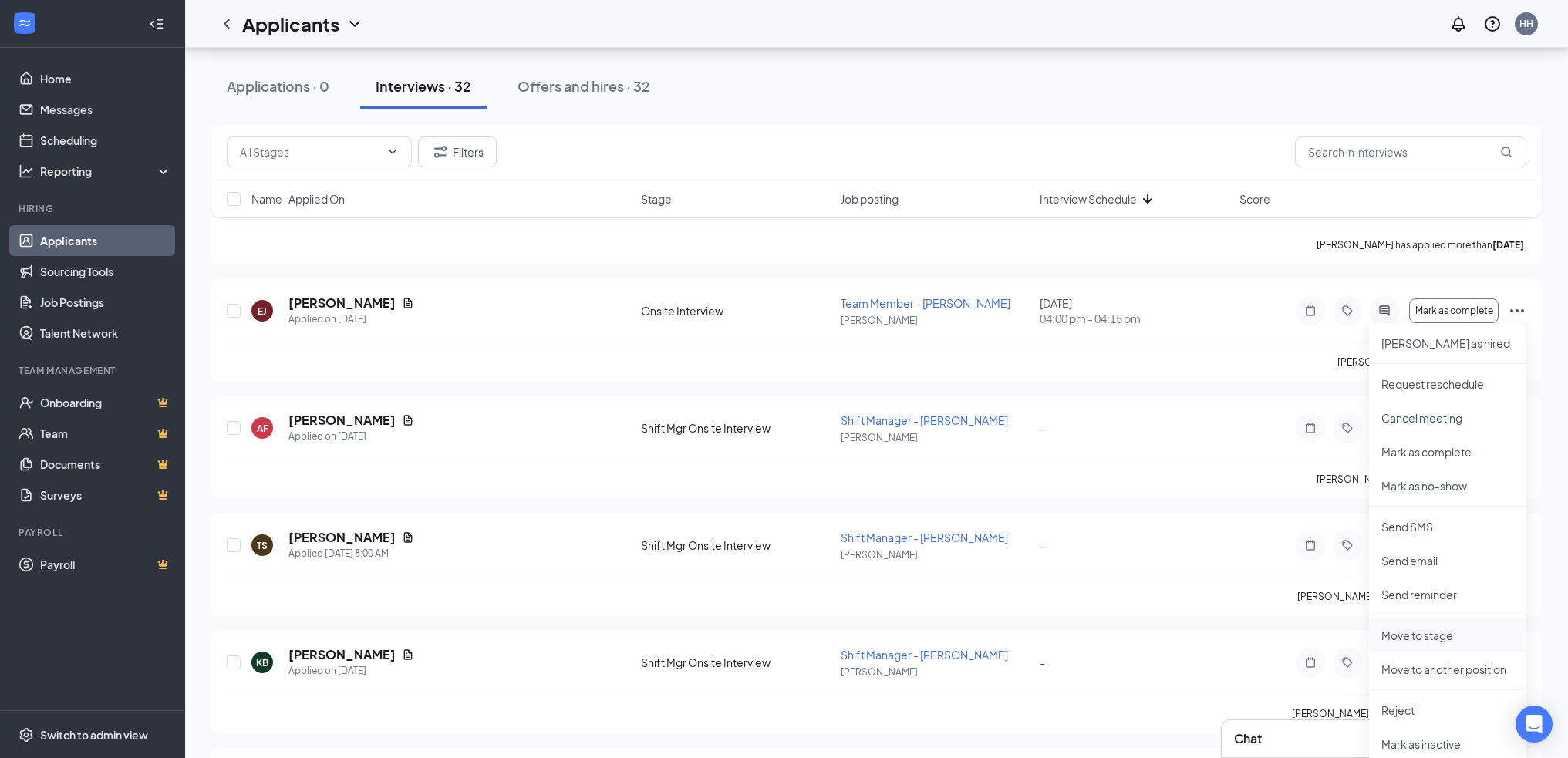
scroll to position [2391, 0]
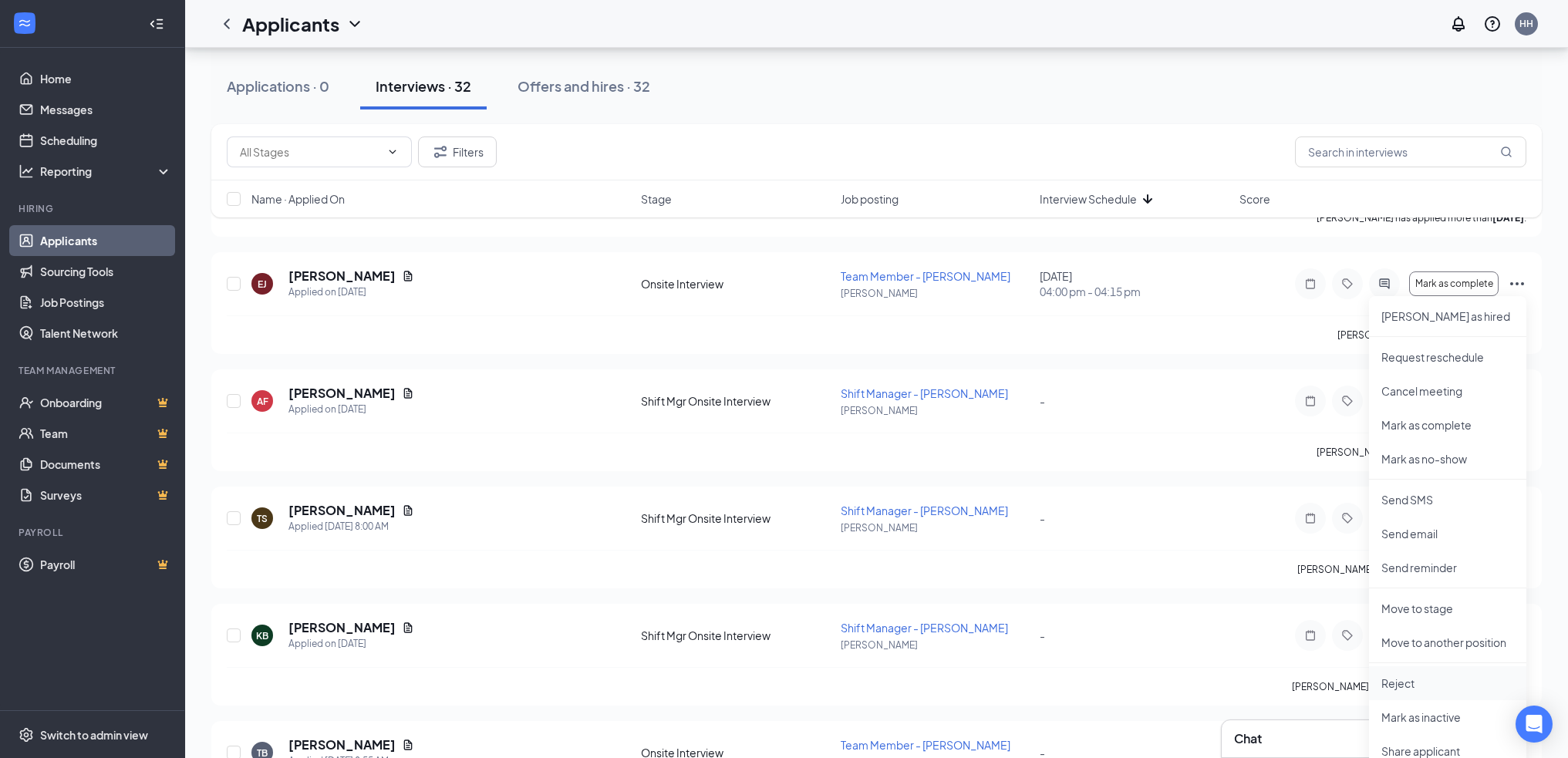
click at [1421, 682] on p "Reject" at bounding box center [1448, 683] width 133 height 16
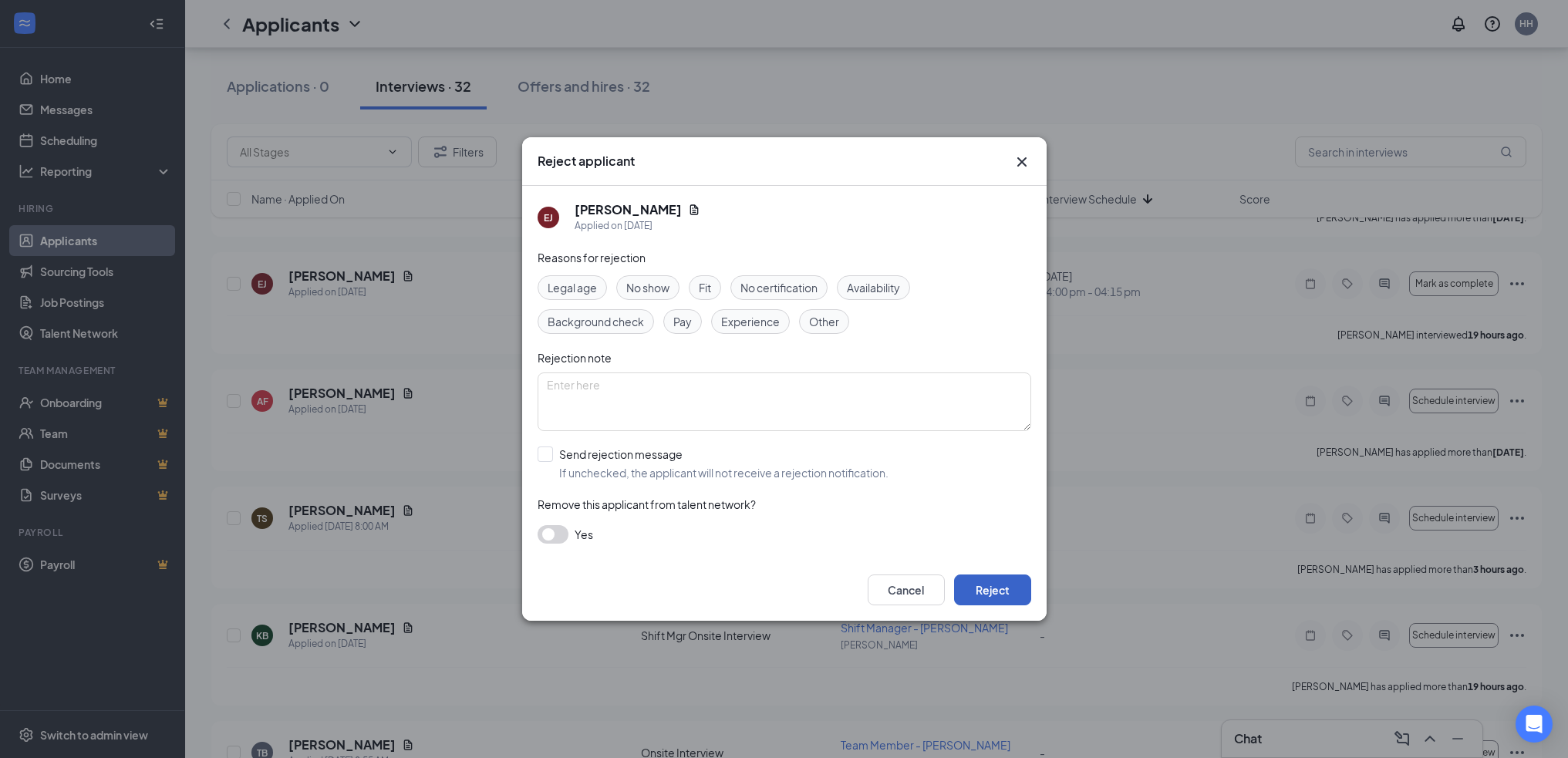
click at [987, 596] on button "Reject" at bounding box center [993, 589] width 77 height 31
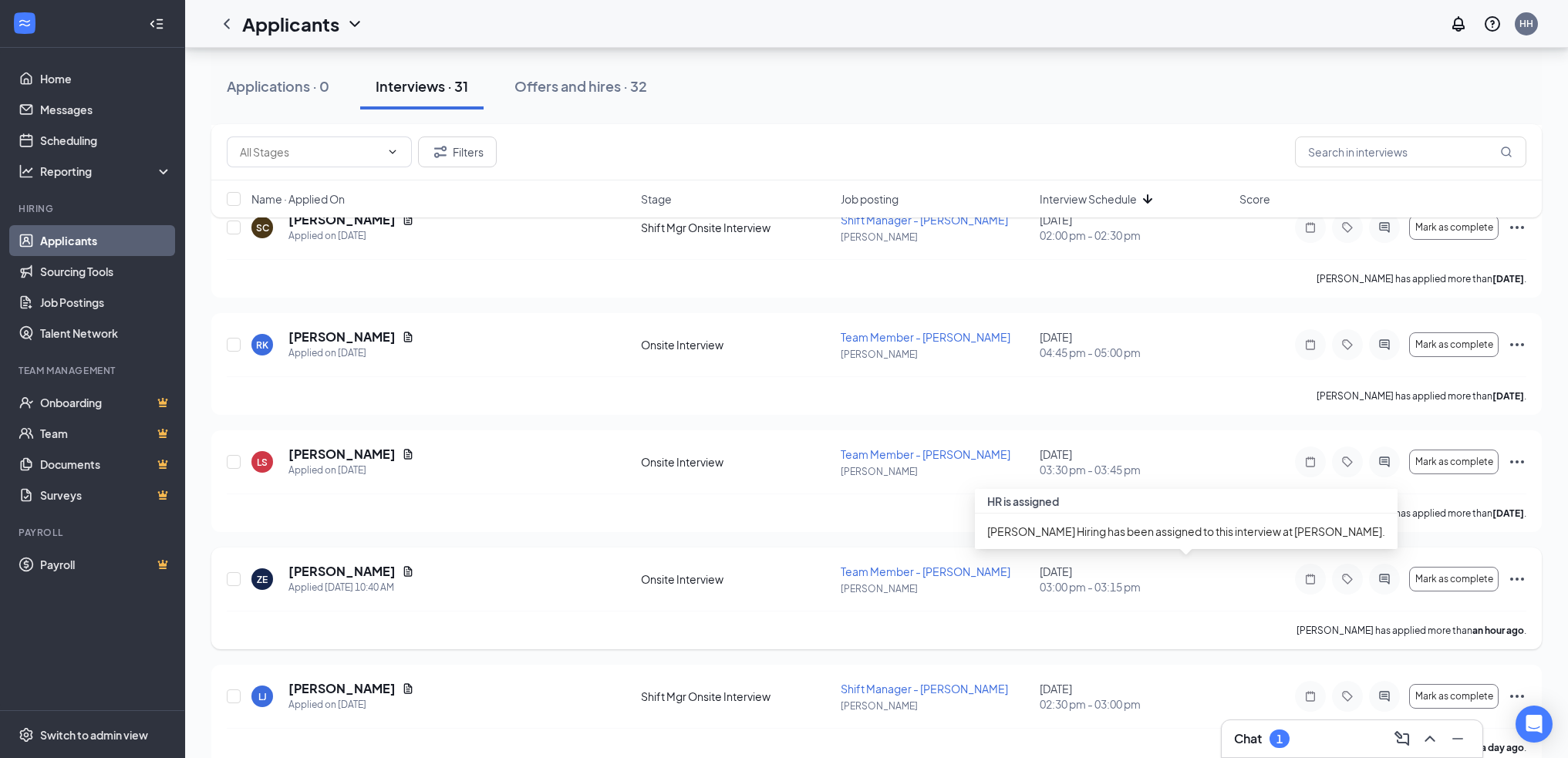
scroll to position [1542, 0]
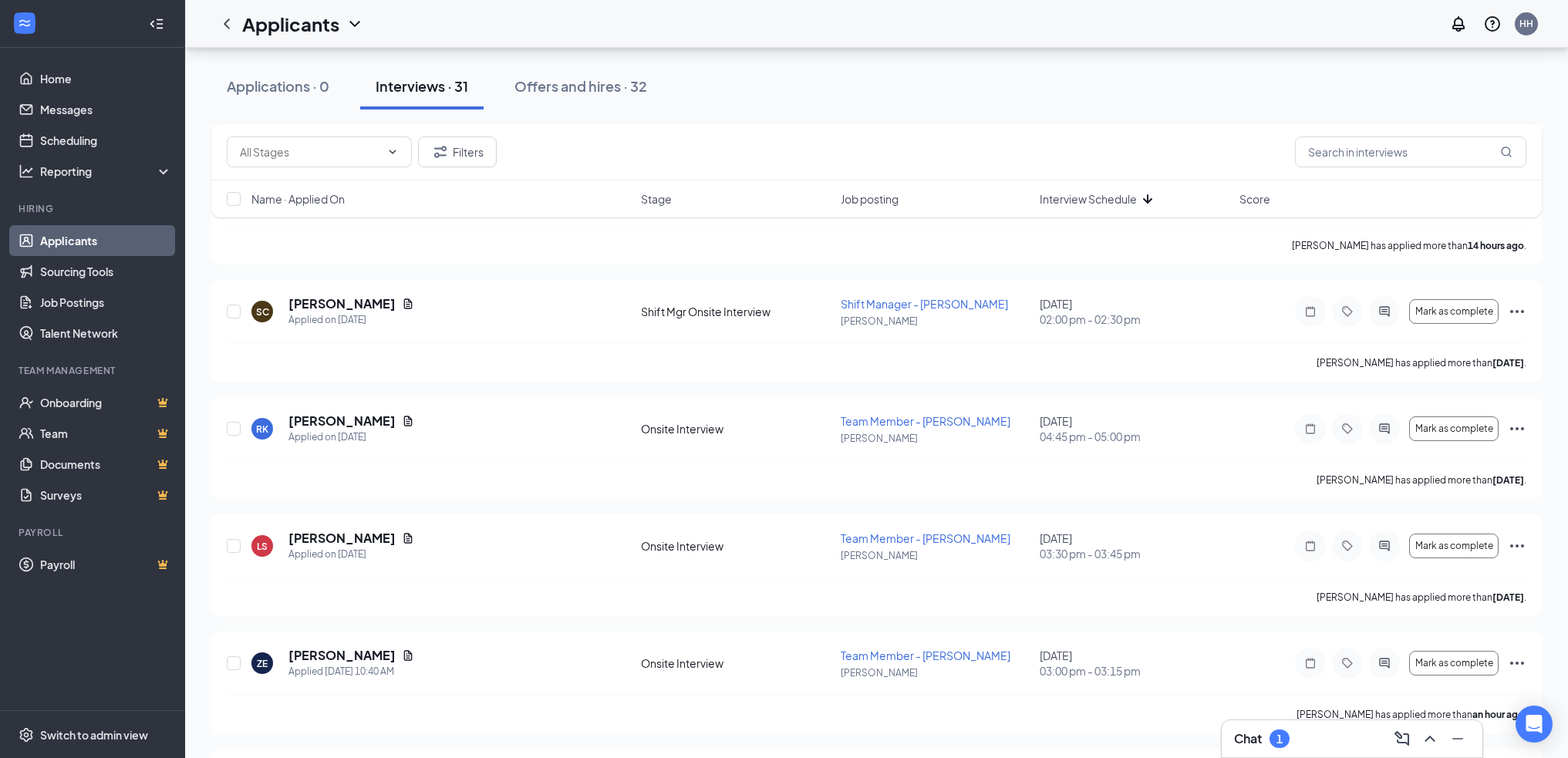
click at [1287, 733] on div "1" at bounding box center [1279, 739] width 20 height 18
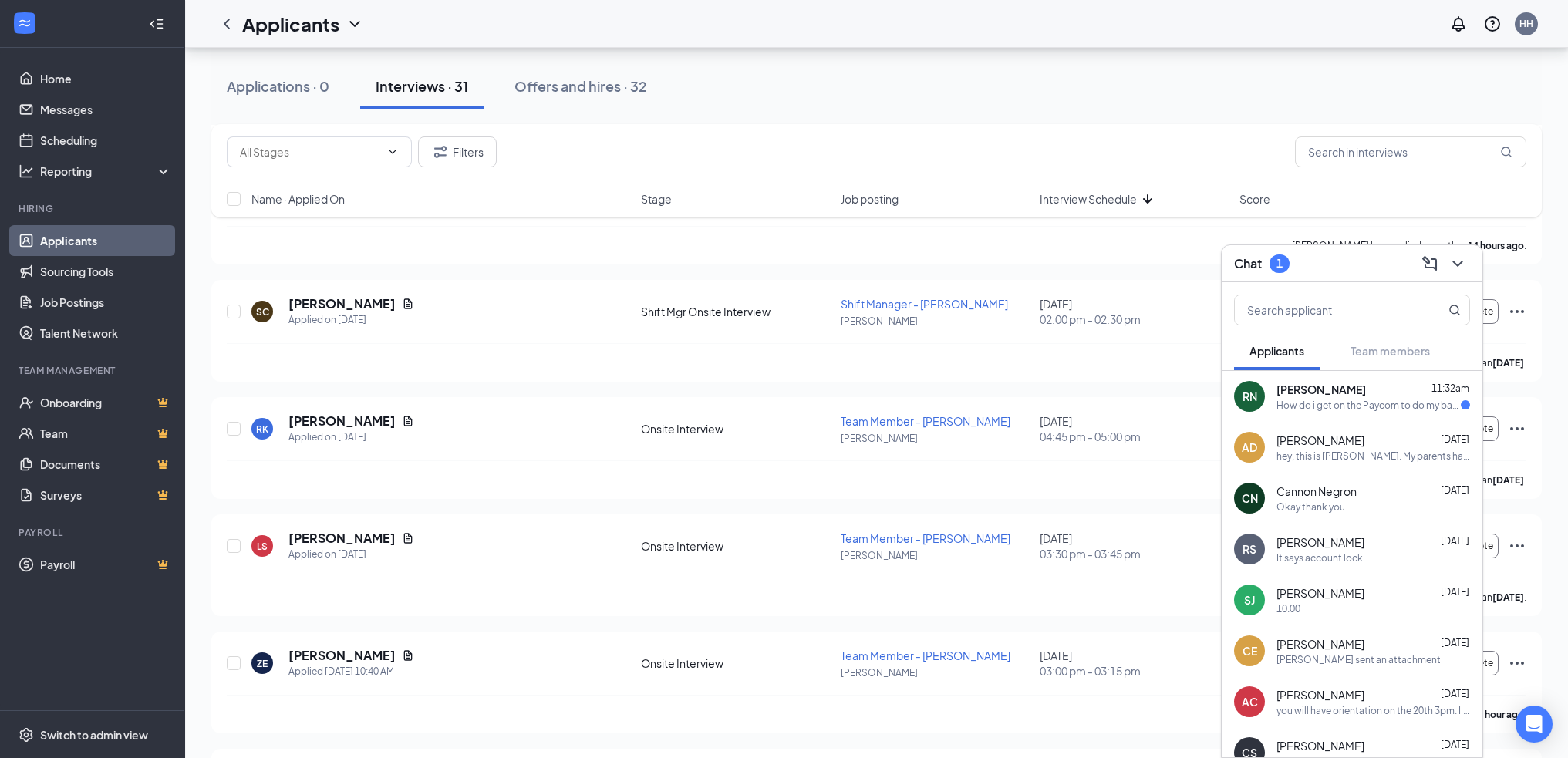
click at [1342, 411] on div "How do i get on the Paycom to do my background?" at bounding box center [1369, 405] width 184 height 13
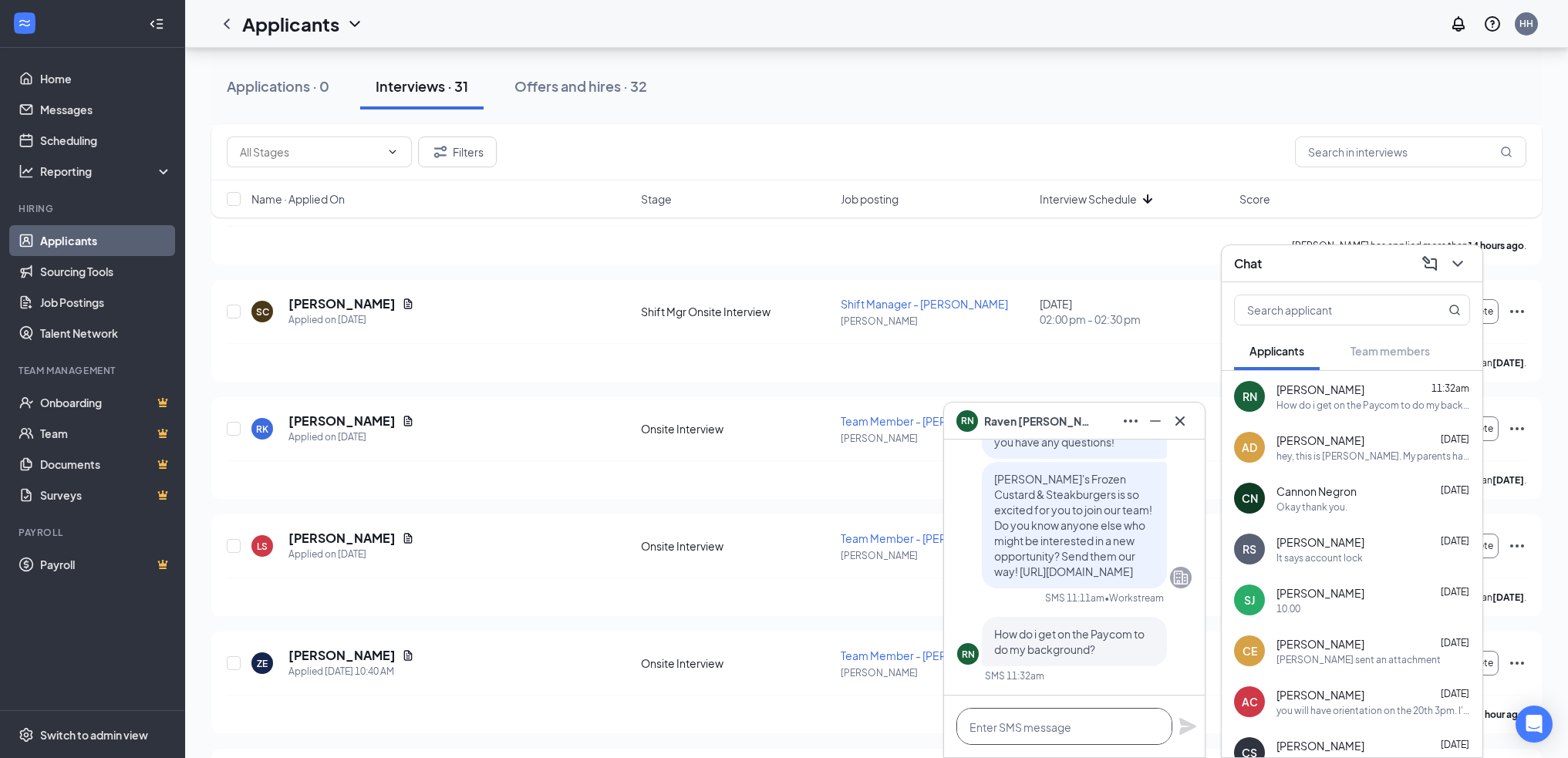
click at [1059, 727] on textarea at bounding box center [1065, 726] width 216 height 37
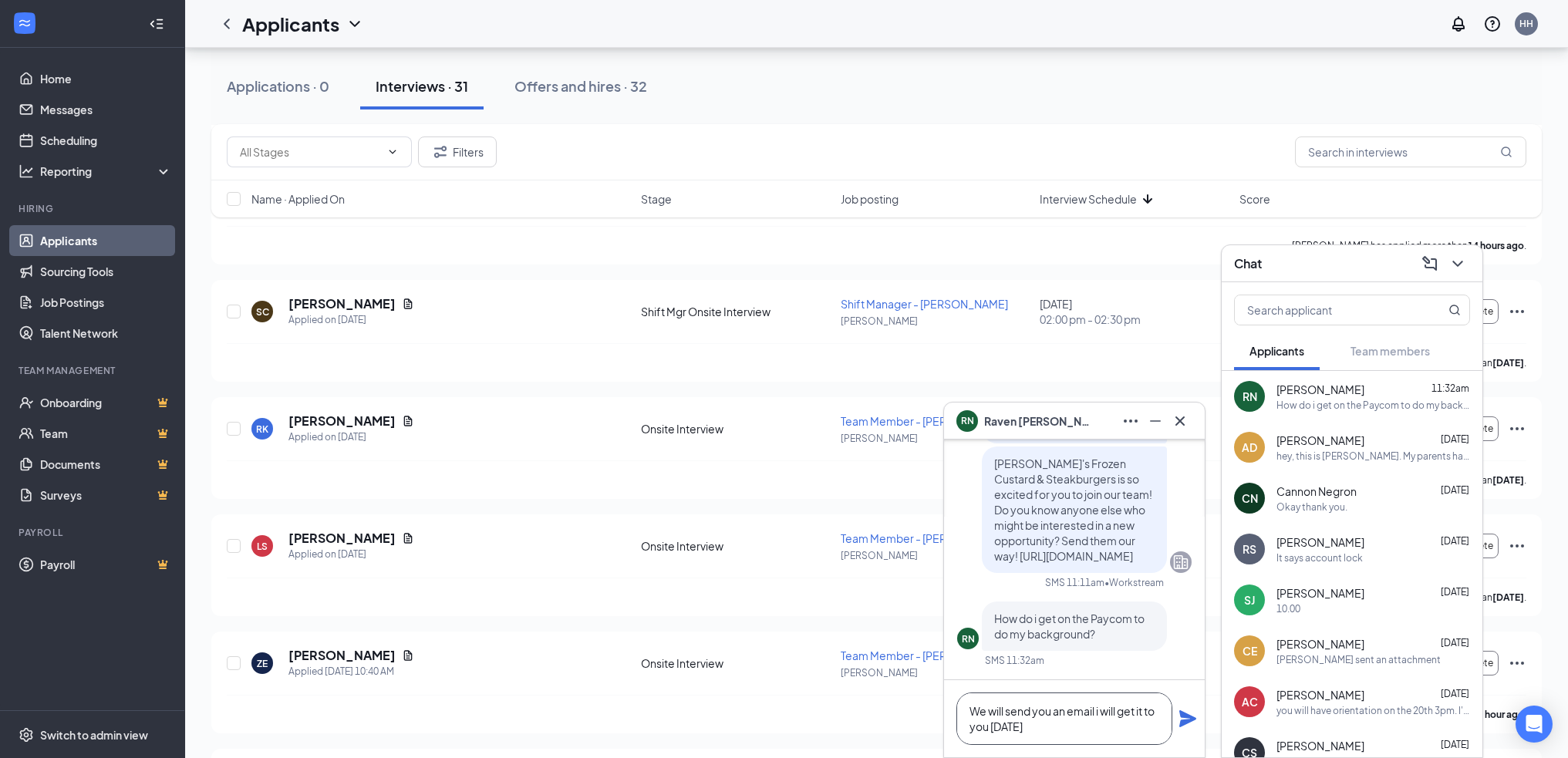
drag, startPoint x: 1095, startPoint y: 712, endPoint x: 1147, endPoint y: 730, distance: 55.0
click at [1147, 730] on textarea "We will send you an email i will get it to you [DATE]" at bounding box center [1065, 719] width 216 height 53
type textarea "We will send you an email. you should be getting it [DATE]."
click at [1181, 723] on icon "Plane" at bounding box center [1188, 718] width 17 height 17
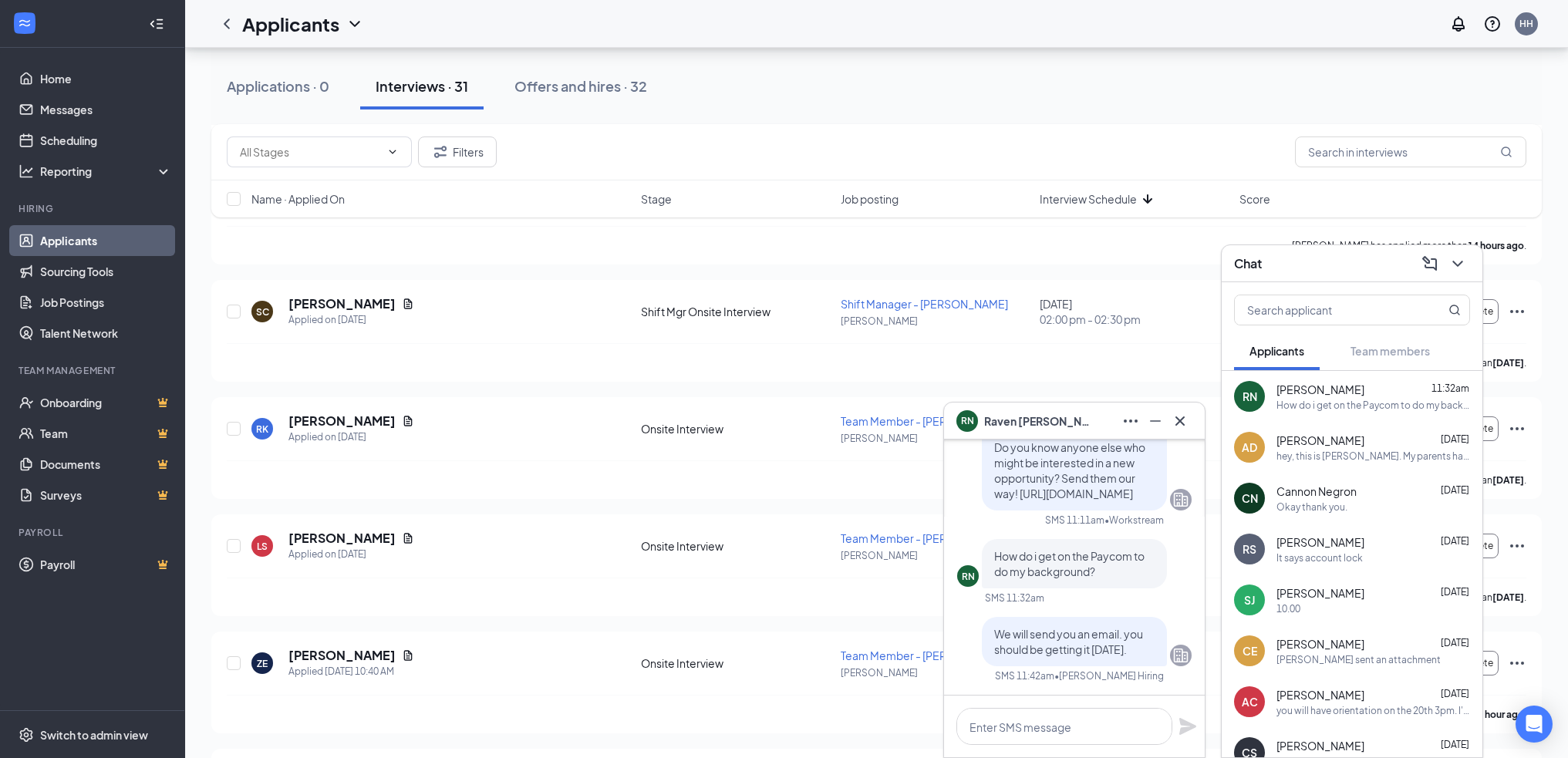
click at [1367, 460] on div "hey, this is [PERSON_NAME]. My parents have been very worried about me and are …" at bounding box center [1373, 456] width 193 height 13
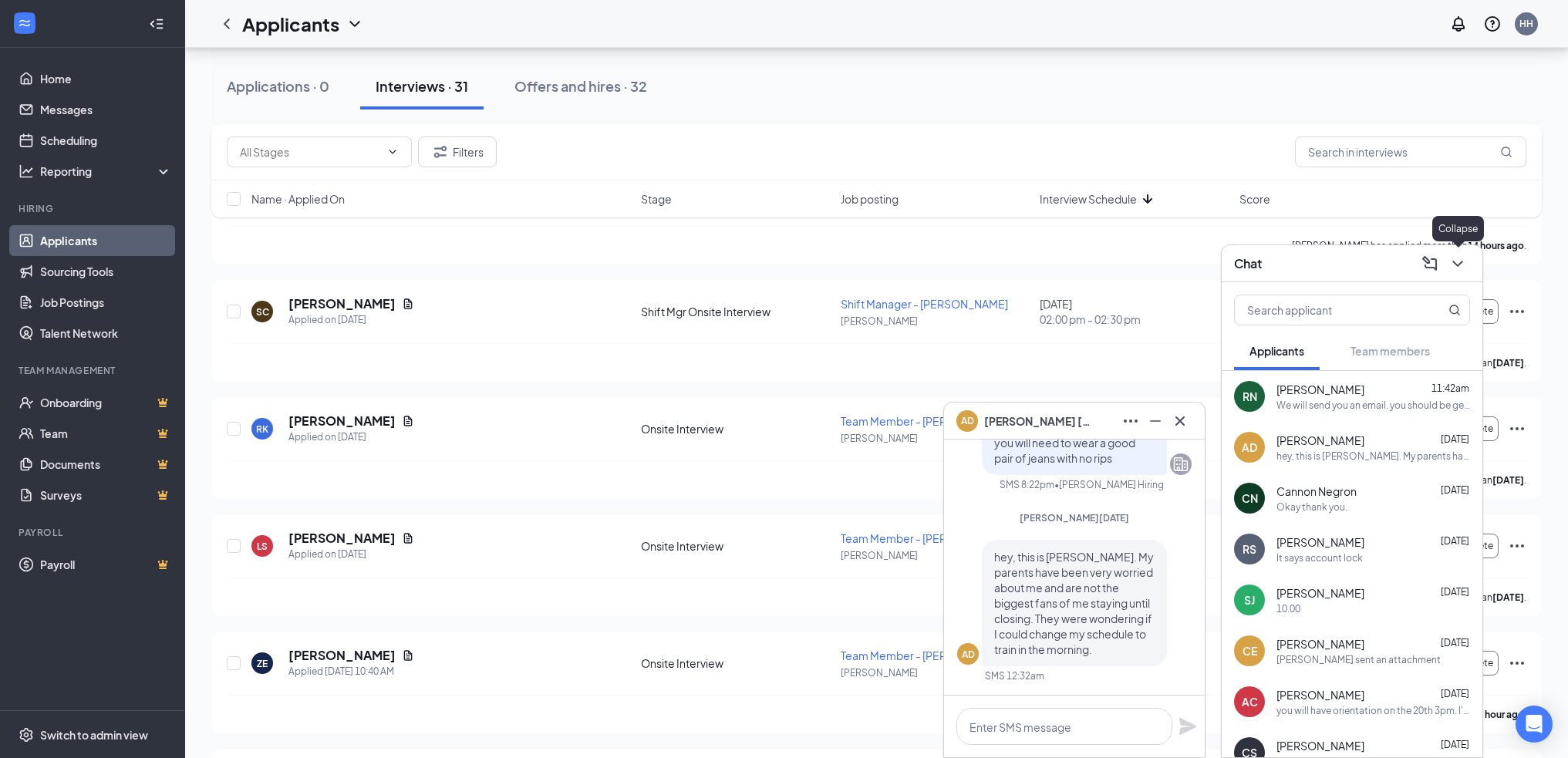
click at [1452, 259] on icon "ChevronDown" at bounding box center [1457, 263] width 18 height 18
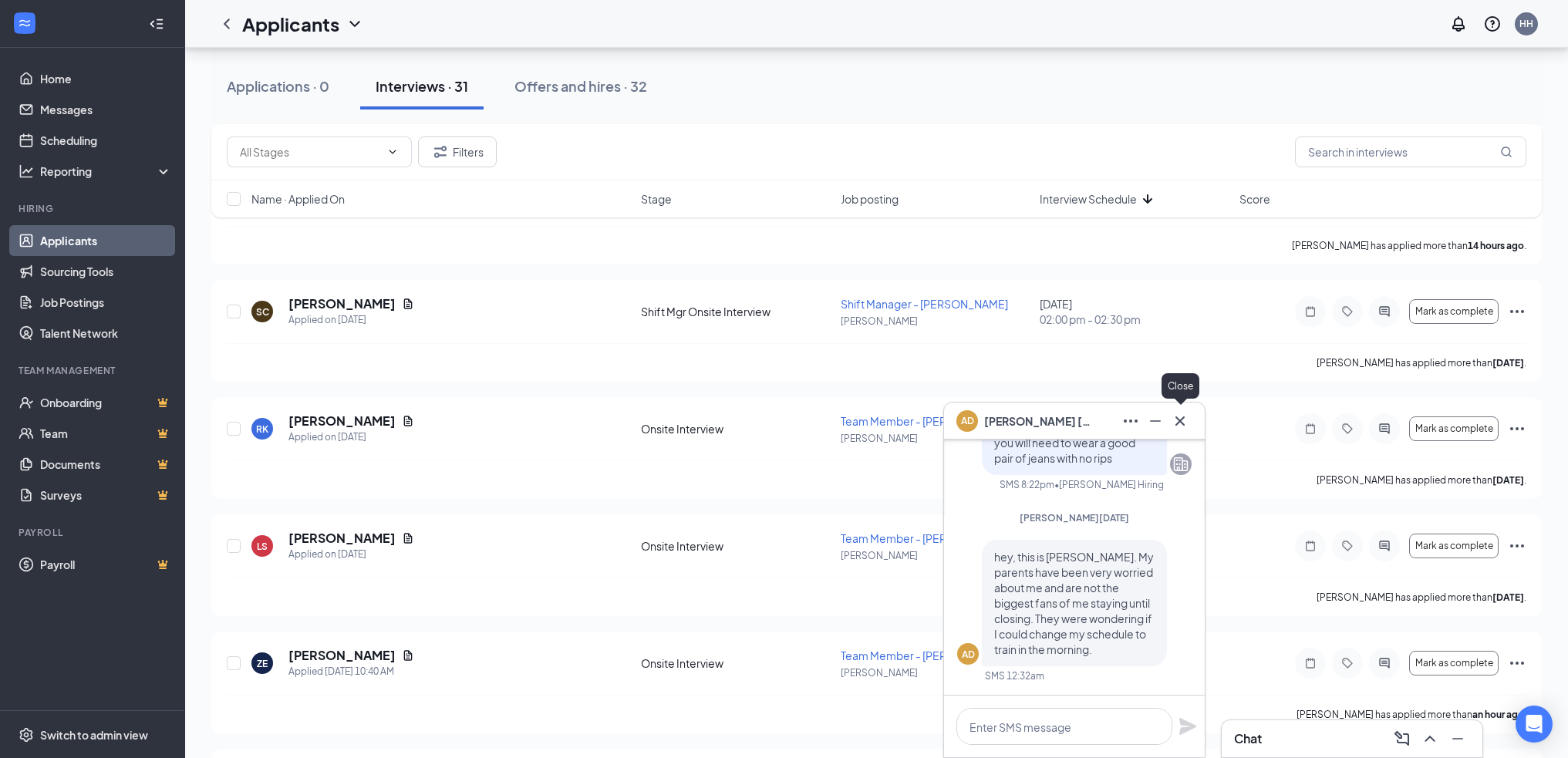
click at [1187, 430] on button at bounding box center [1180, 421] width 25 height 25
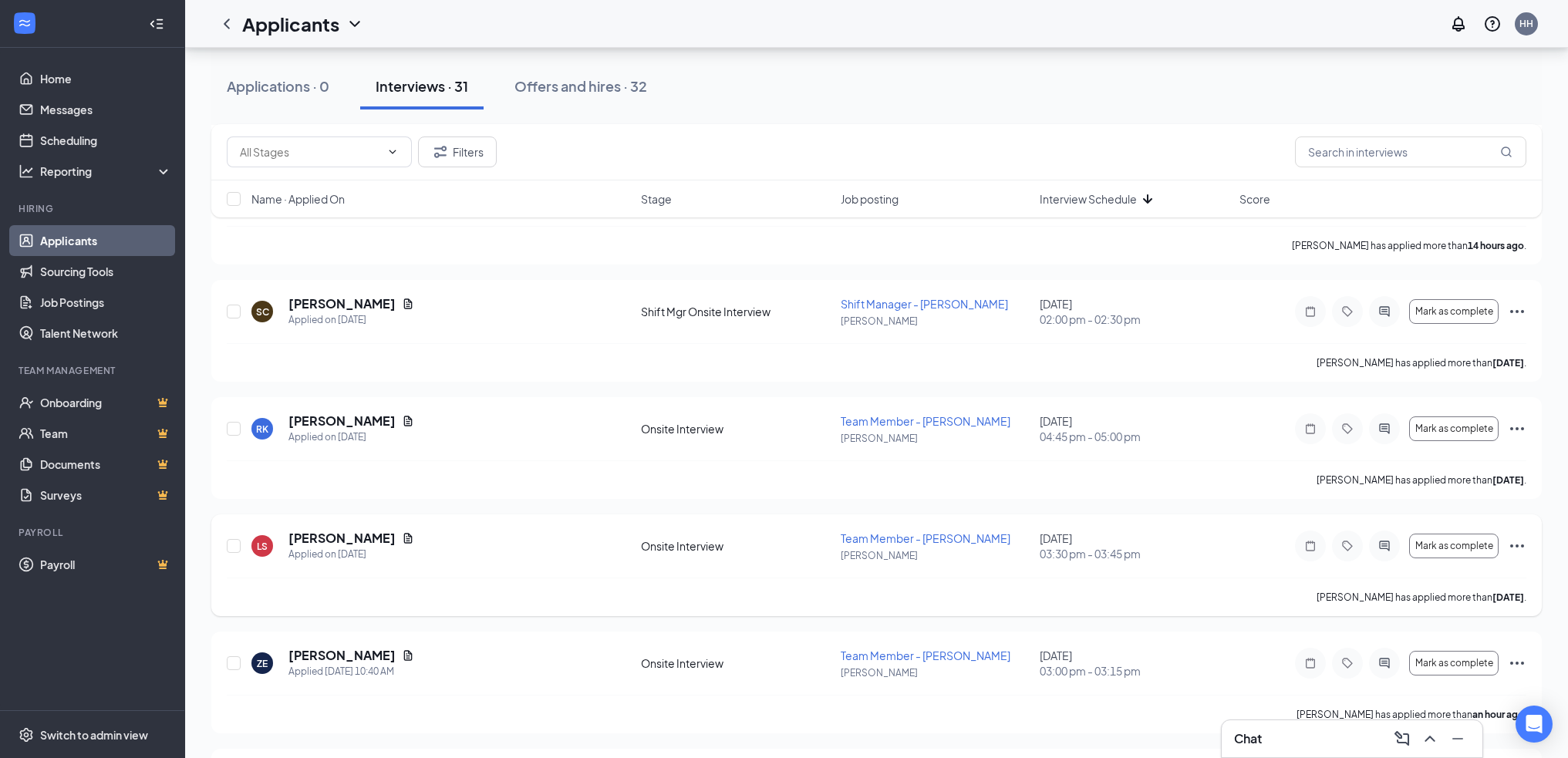
click at [941, 578] on div "[PERSON_NAME] has applied more than [DATE] ." at bounding box center [877, 597] width 1300 height 39
